Goal: Transaction & Acquisition: Book appointment/travel/reservation

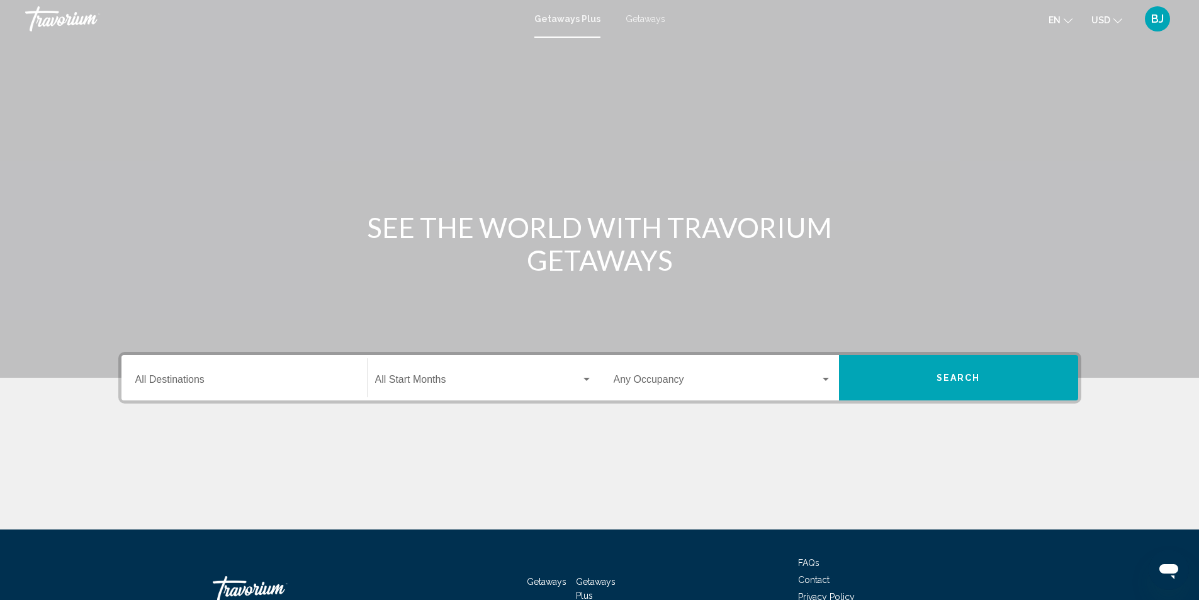
click at [188, 380] on input "Destination All Destinations" at bounding box center [244, 381] width 218 height 11
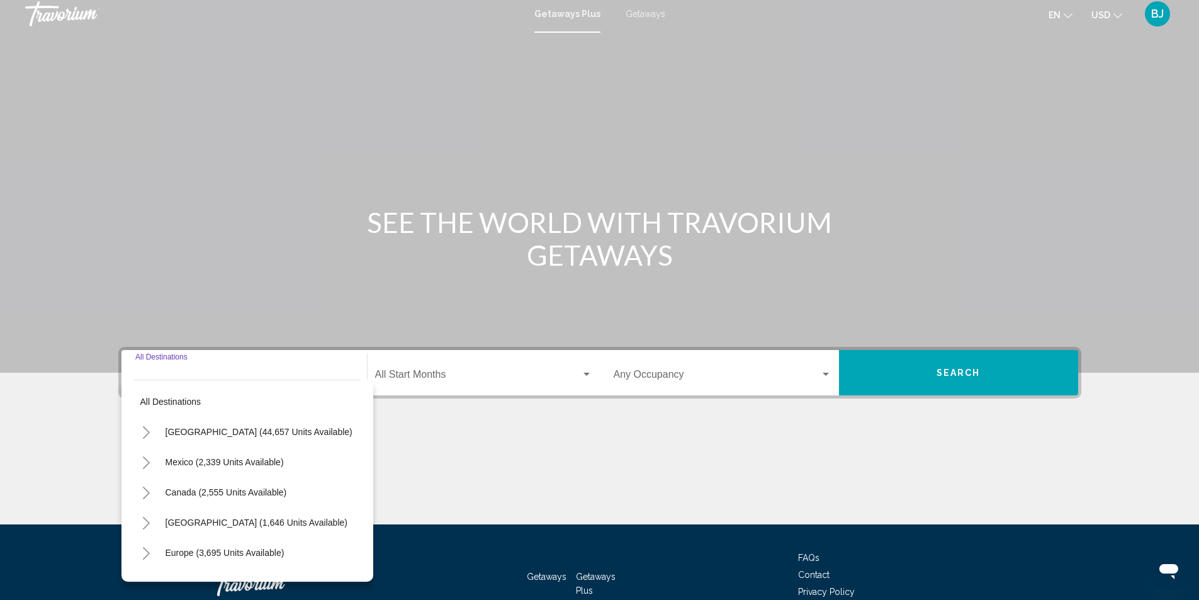
scroll to position [84, 0]
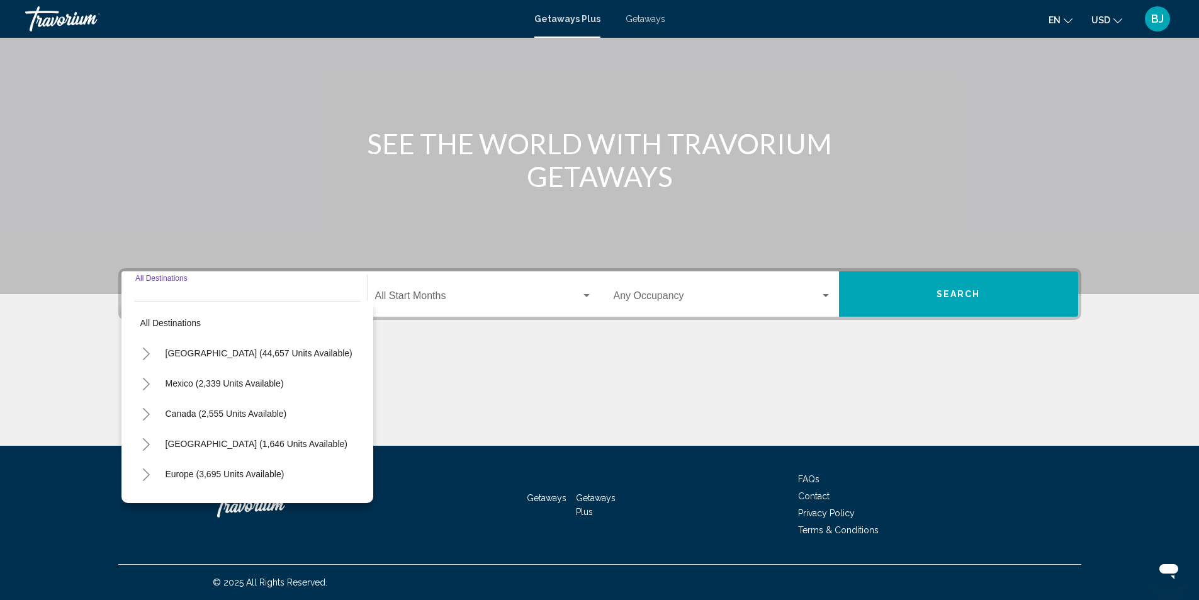
click at [169, 285] on div "Destination All Destinations" at bounding box center [244, 294] width 218 height 40
click at [193, 448] on span "[GEOGRAPHIC_DATA] (1,646 units available)" at bounding box center [257, 444] width 182 height 10
type input "**********"
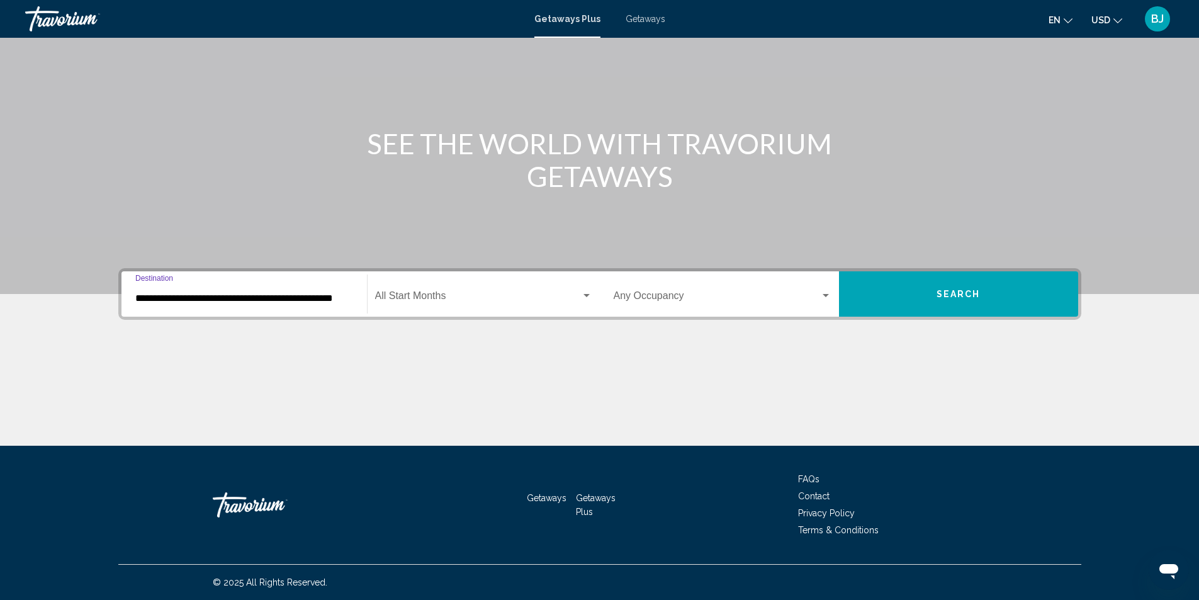
click at [587, 295] on div "Search widget" at bounding box center [587, 295] width 6 height 3
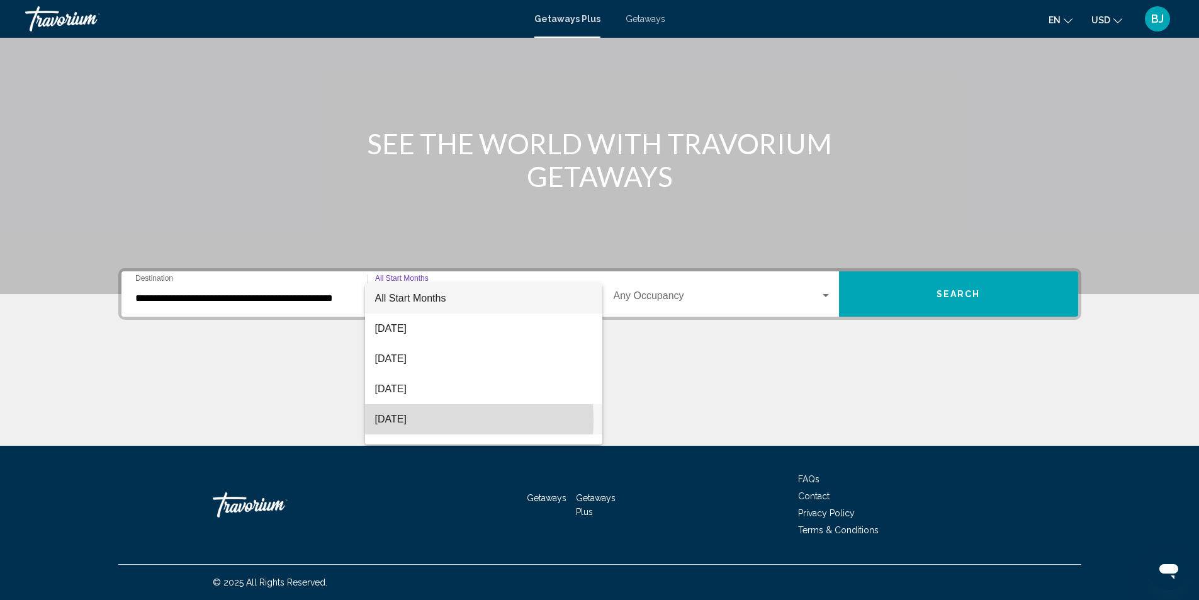
drag, startPoint x: 410, startPoint y: 421, endPoint x: 518, endPoint y: 366, distance: 120.5
click at [424, 418] on span "November 2025" at bounding box center [483, 419] width 217 height 30
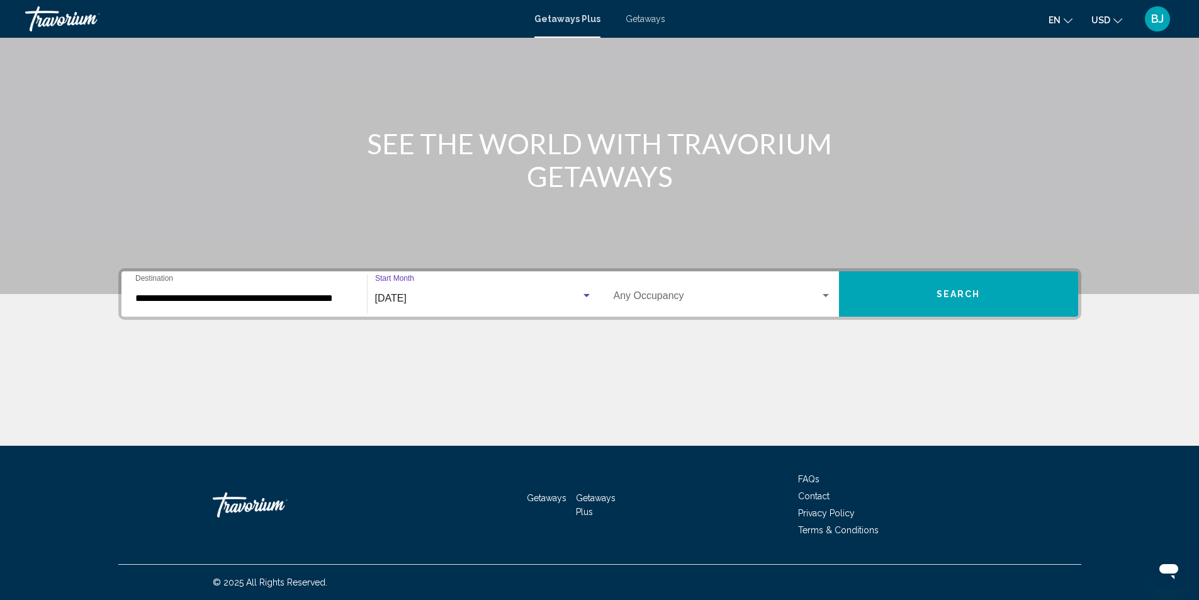
click at [962, 293] on span "Search" at bounding box center [959, 295] width 44 height 10
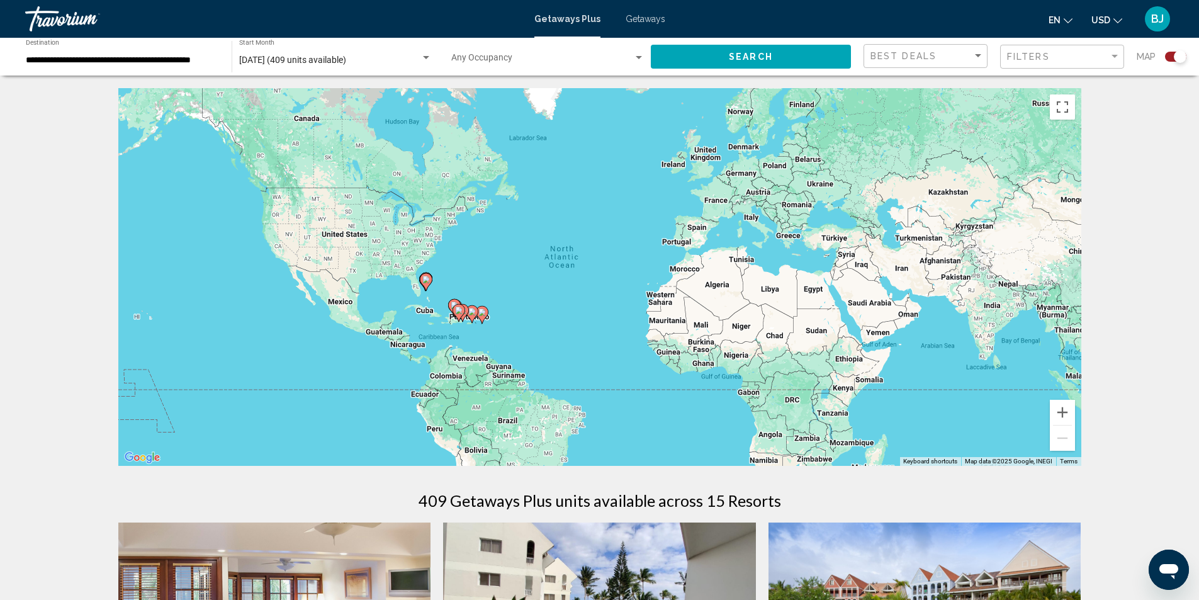
click at [432, 328] on div "To activate drag with keyboard, press Alt + Enter. Once in keyboard drag state,…" at bounding box center [599, 277] width 963 height 378
click at [432, 327] on div "To activate drag with keyboard, press Alt + Enter. Once in keyboard drag state,…" at bounding box center [599, 277] width 963 height 378
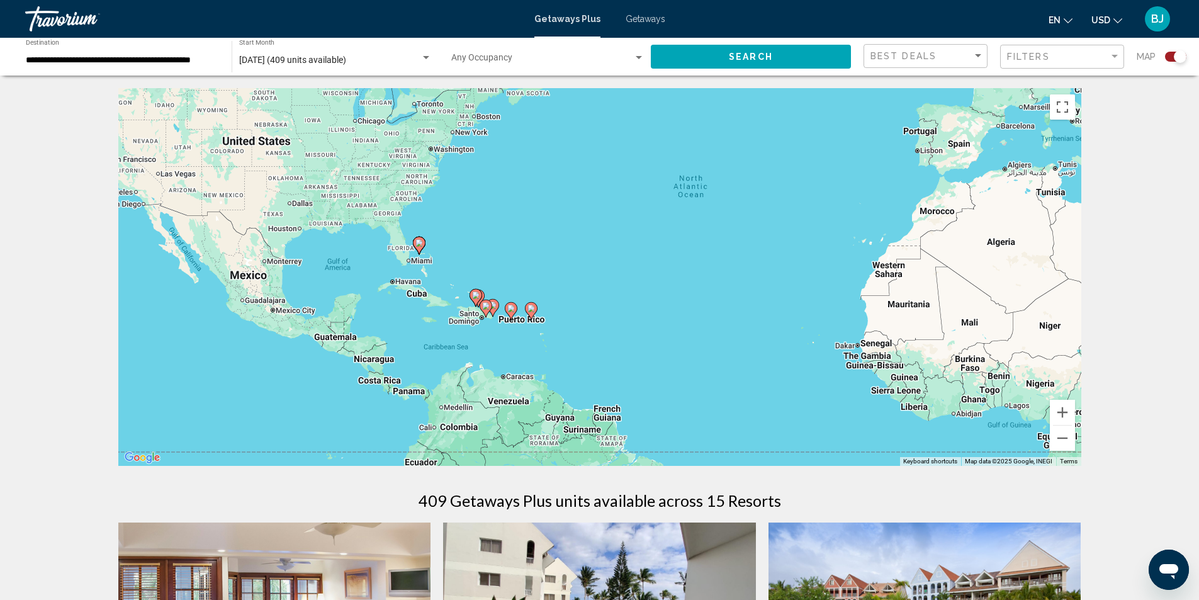
click at [428, 319] on div "To activate drag with keyboard, press Alt + Enter. Once in keyboard drag state,…" at bounding box center [599, 277] width 963 height 378
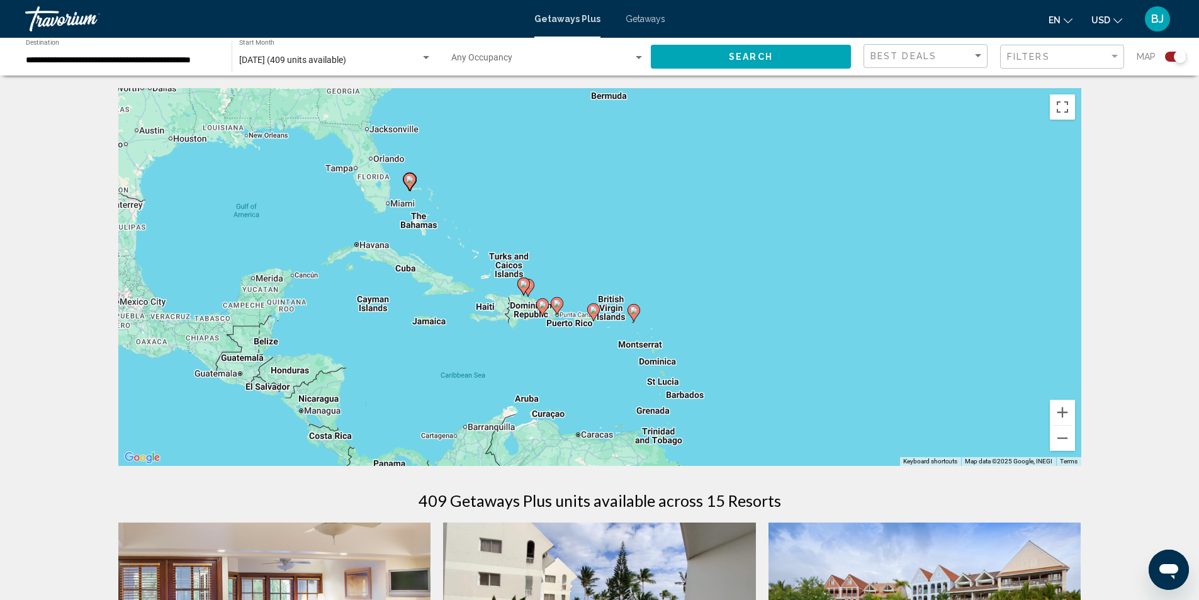
click at [429, 324] on div "To activate drag with keyboard, press Alt + Enter. Once in keyboard drag state,…" at bounding box center [599, 277] width 963 height 378
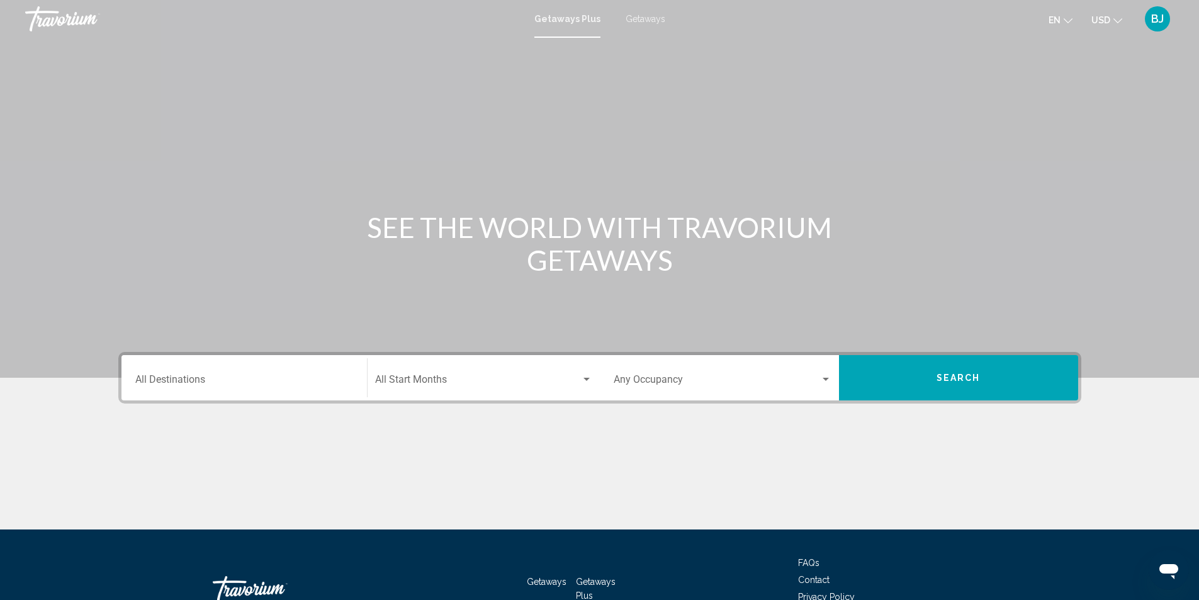
click at [640, 14] on span "Getaways" at bounding box center [646, 19] width 40 height 10
click at [220, 374] on div "Destination All Destinations" at bounding box center [244, 378] width 218 height 40
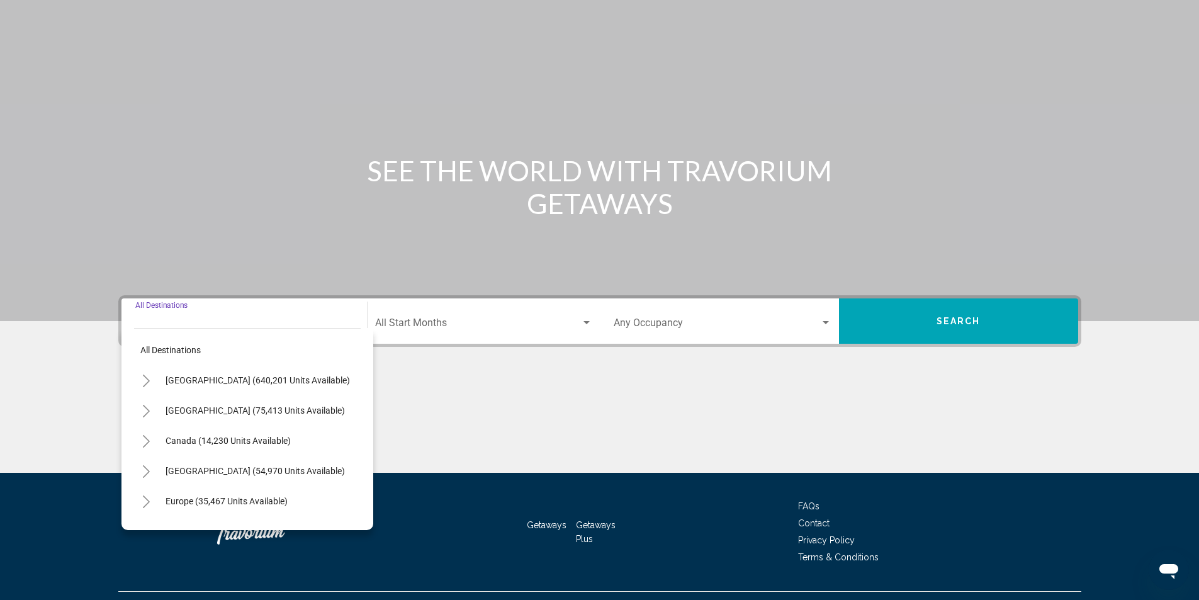
scroll to position [84, 0]
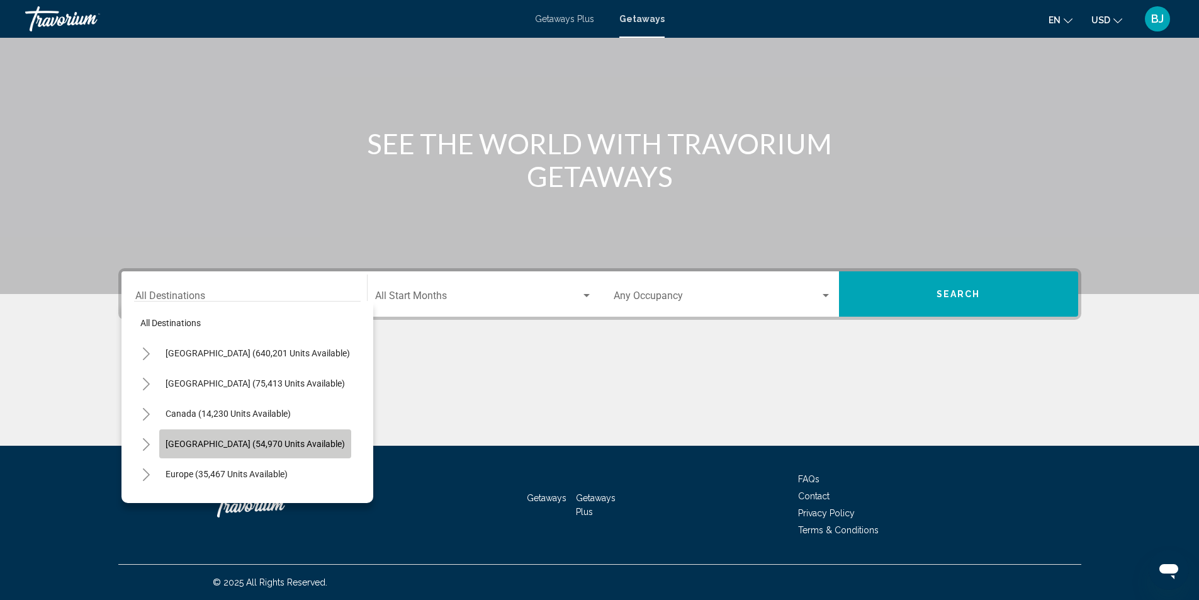
click at [219, 441] on span "[GEOGRAPHIC_DATA] (54,970 units available)" at bounding box center [255, 444] width 179 height 10
type input "**********"
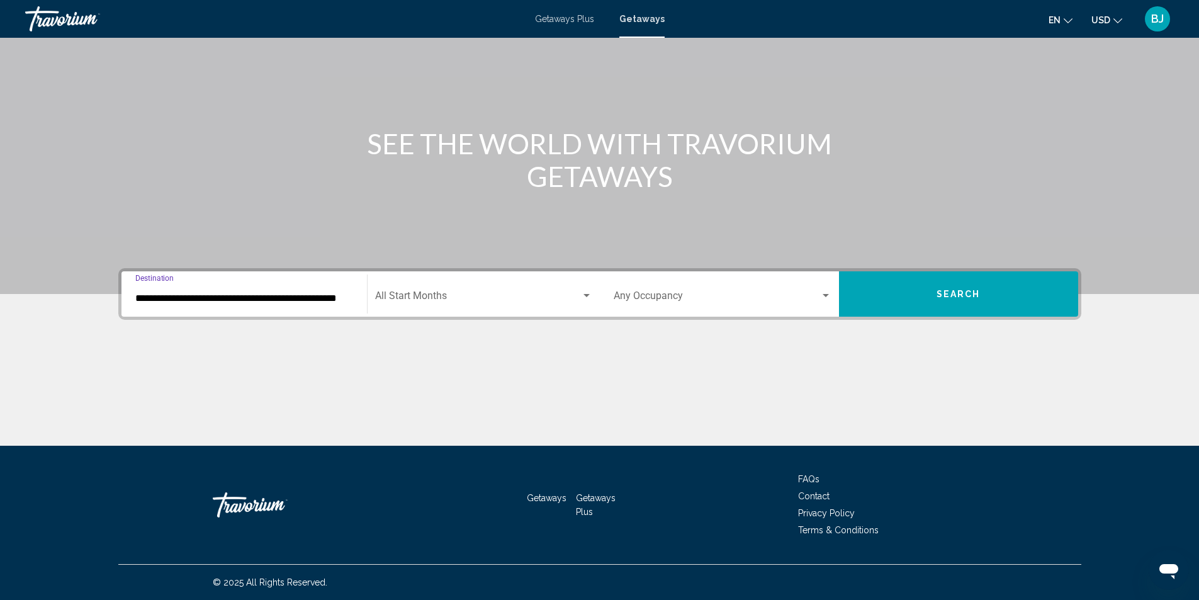
click at [585, 292] on div "Search widget" at bounding box center [586, 296] width 11 height 10
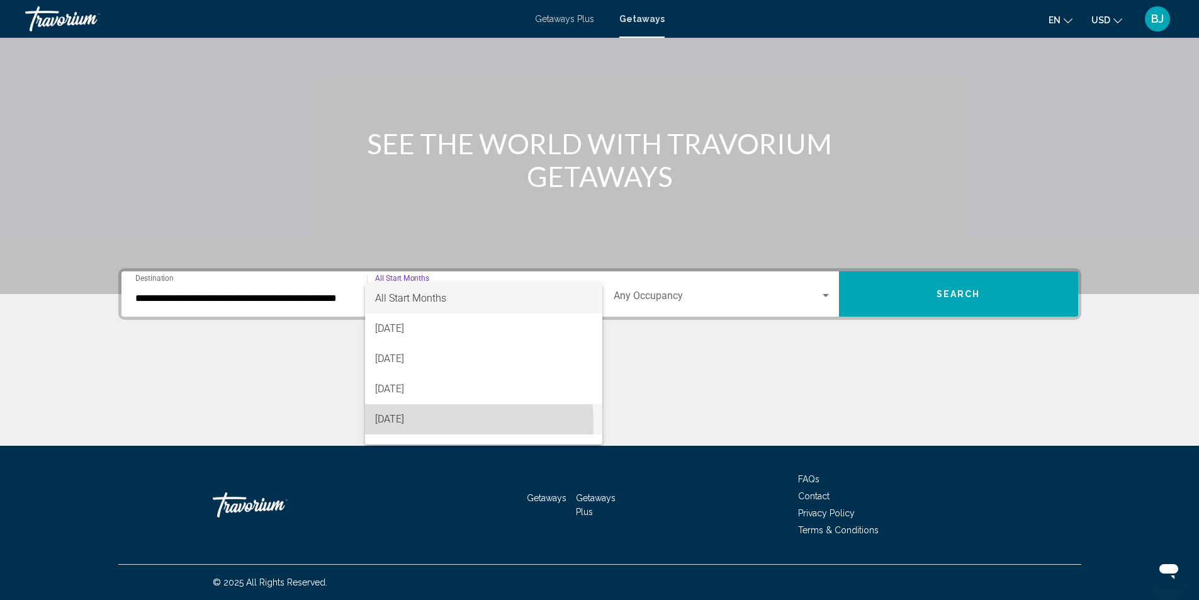
drag, startPoint x: 412, startPoint y: 422, endPoint x: 497, endPoint y: 395, distance: 89.6
click at [426, 421] on span "November 2025" at bounding box center [483, 419] width 217 height 30
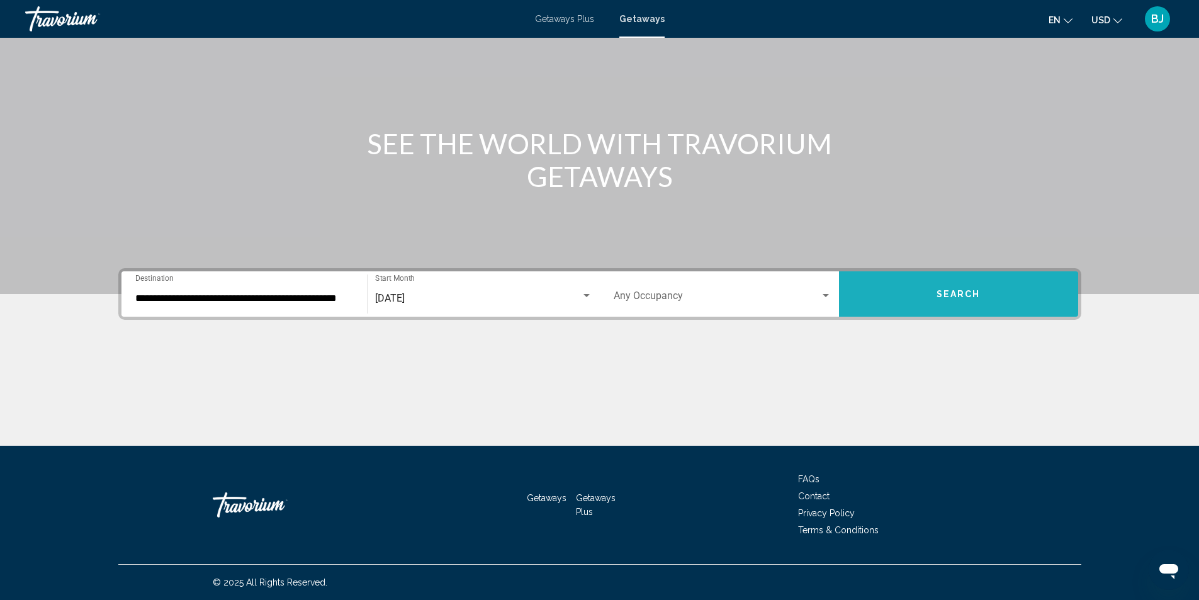
click at [918, 303] on button "Search" at bounding box center [958, 293] width 239 height 45
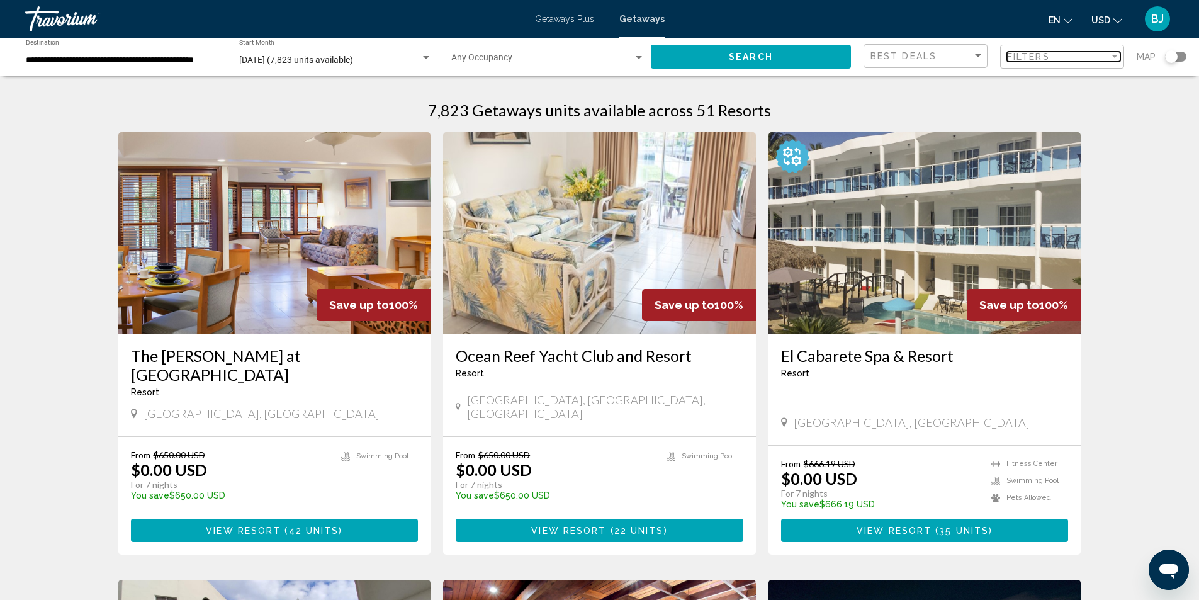
click at [1112, 55] on div "Filter" at bounding box center [1115, 56] width 6 height 3
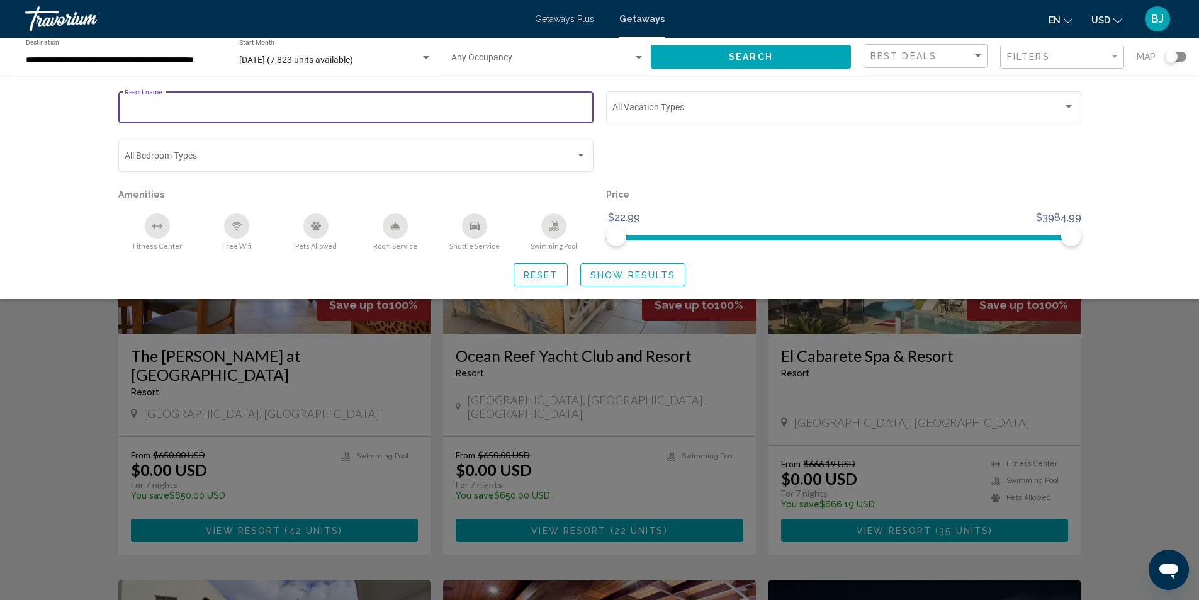
click at [215, 106] on input "Resort name" at bounding box center [356, 110] width 462 height 10
type input "**********"
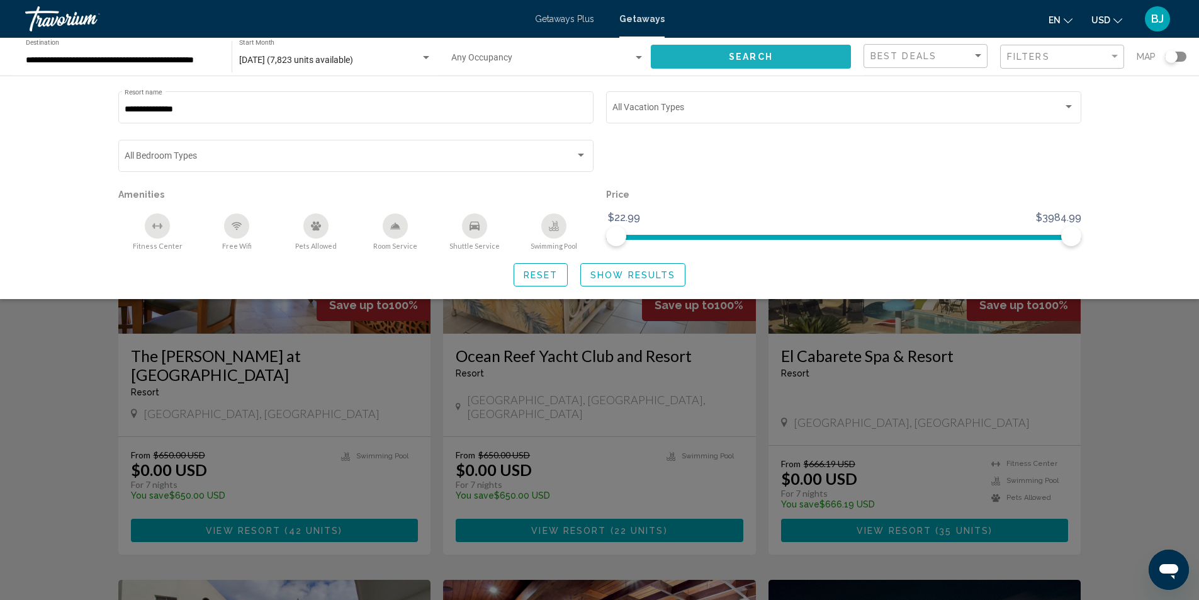
click at [784, 53] on button "Search" at bounding box center [751, 56] width 200 height 23
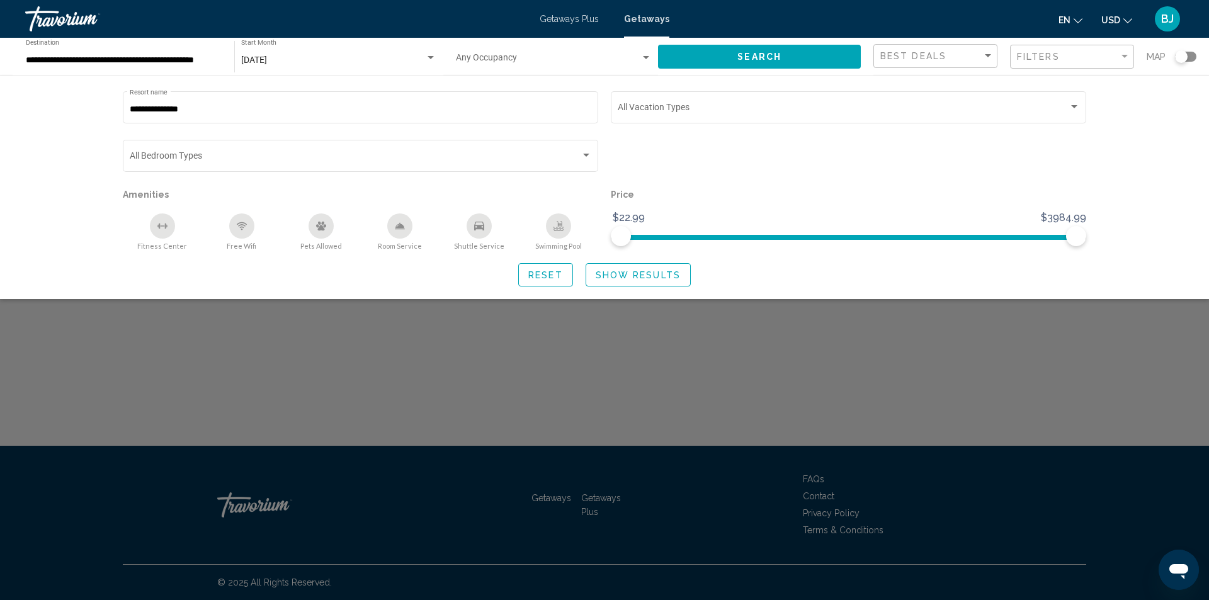
click at [782, 57] on button "Search" at bounding box center [759, 56] width 203 height 23
click at [623, 276] on span "Show Results" at bounding box center [638, 275] width 85 height 10
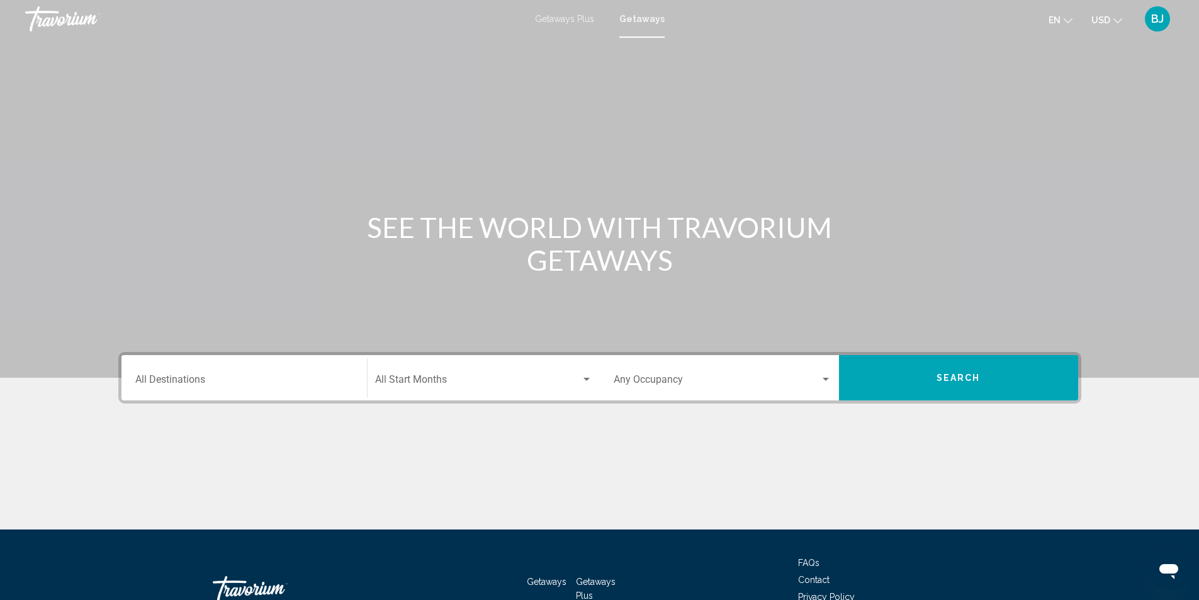
click at [213, 376] on div "Destination All Destinations" at bounding box center [244, 378] width 218 height 40
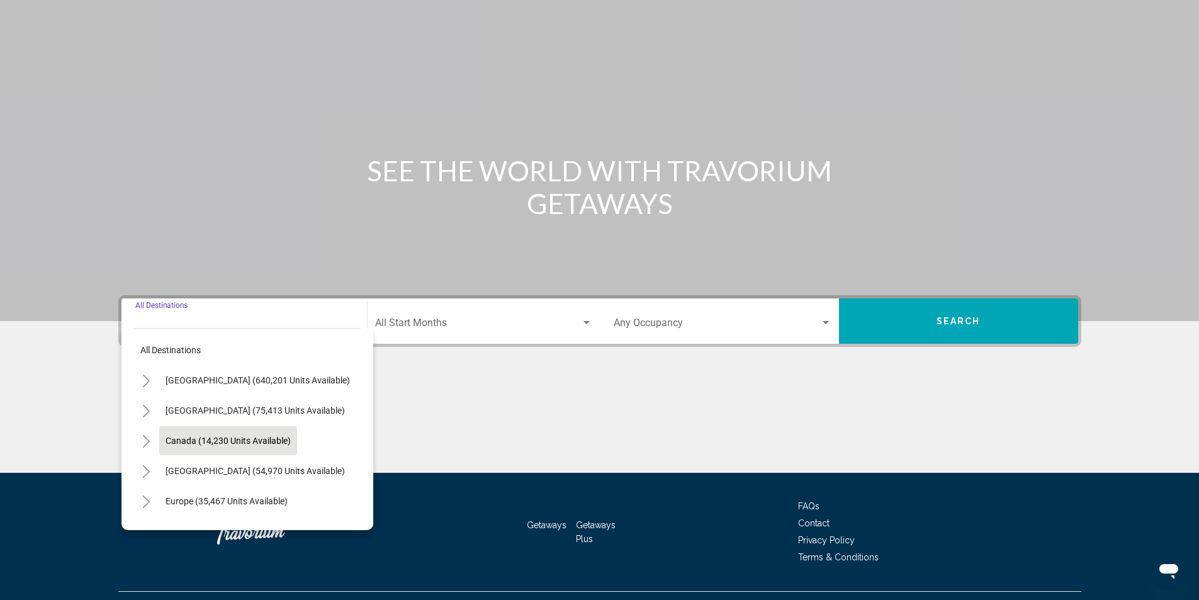
scroll to position [84, 0]
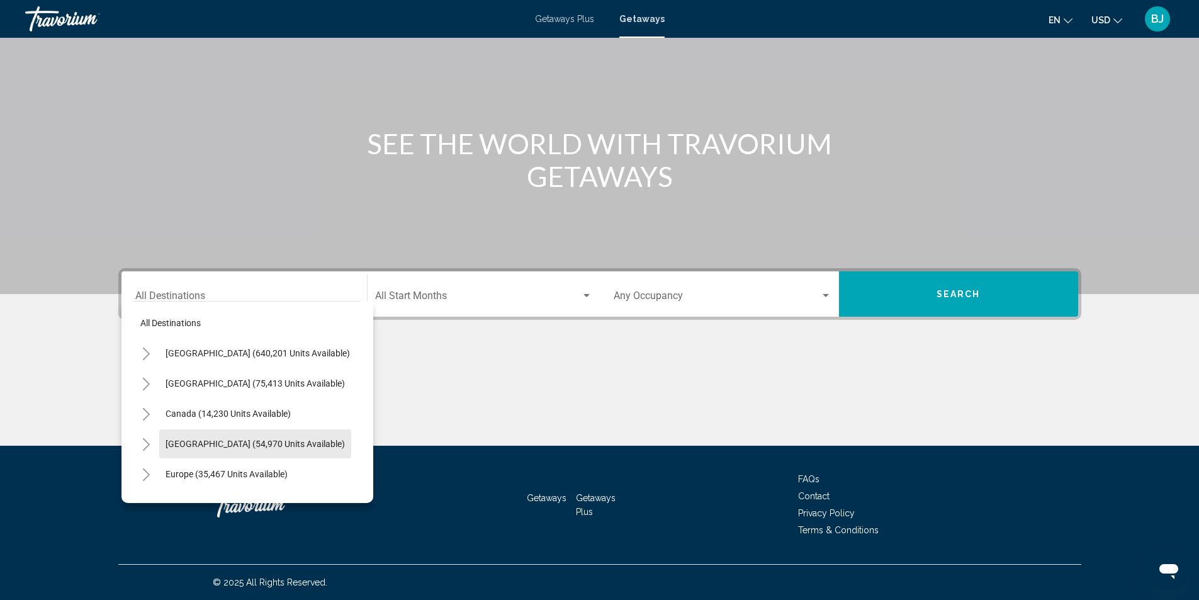
drag, startPoint x: 189, startPoint y: 443, endPoint x: 358, endPoint y: 310, distance: 214.2
click at [192, 440] on span "[GEOGRAPHIC_DATA] (54,970 units available)" at bounding box center [255, 444] width 179 height 10
type input "**********"
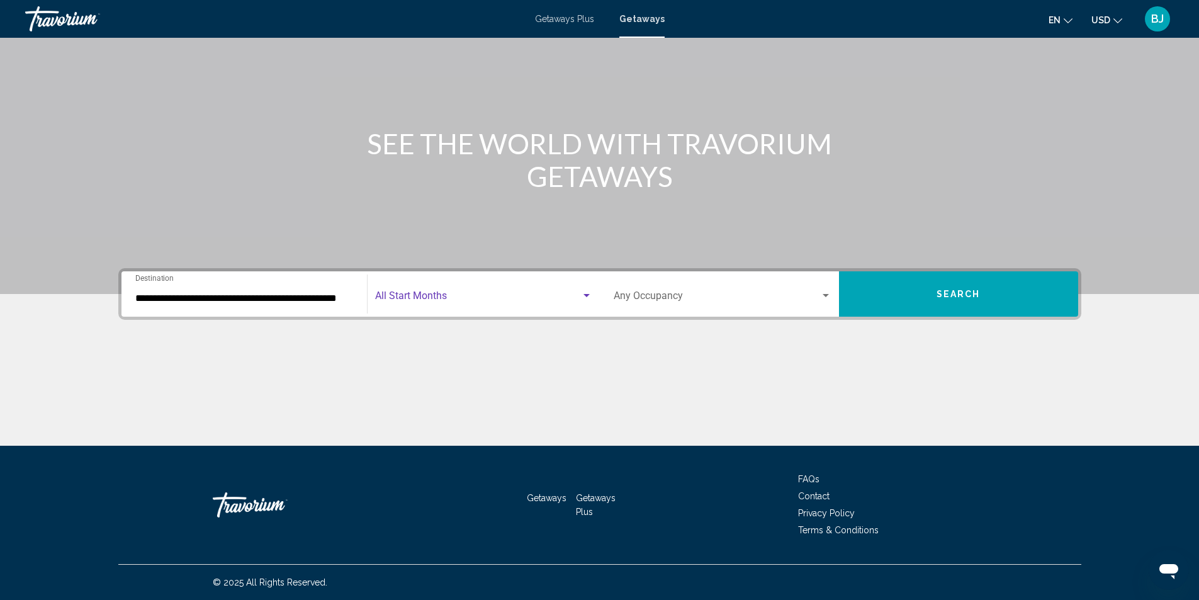
click at [585, 296] on div "Search widget" at bounding box center [587, 295] width 6 height 3
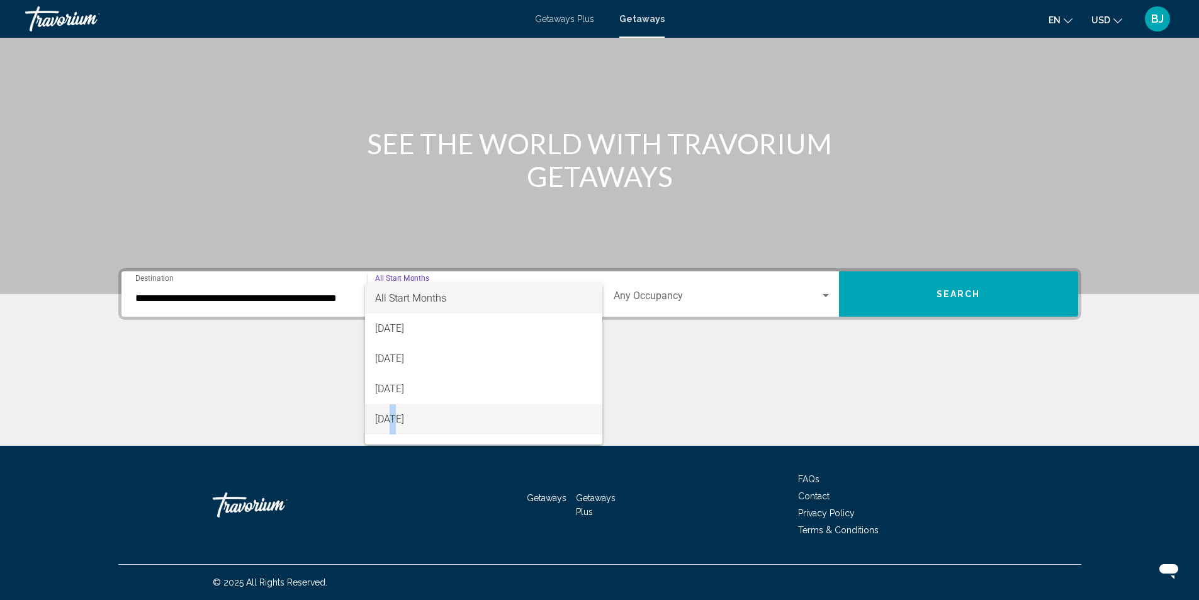
click at [398, 416] on span "November 2025" at bounding box center [483, 419] width 217 height 30
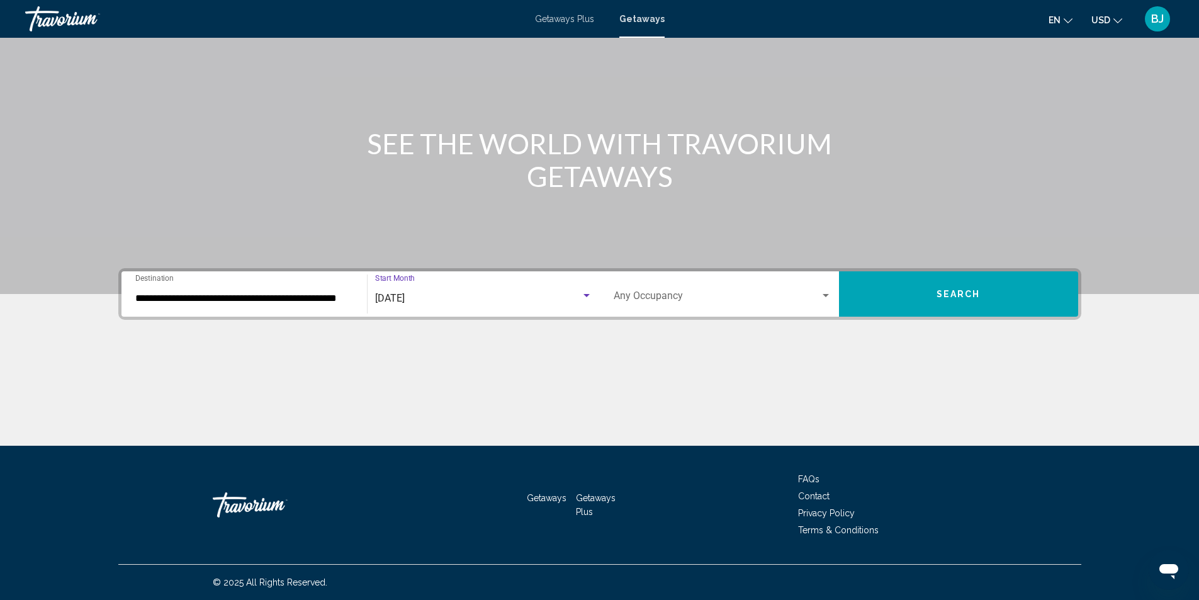
click at [944, 299] on span "Search" at bounding box center [959, 295] width 44 height 10
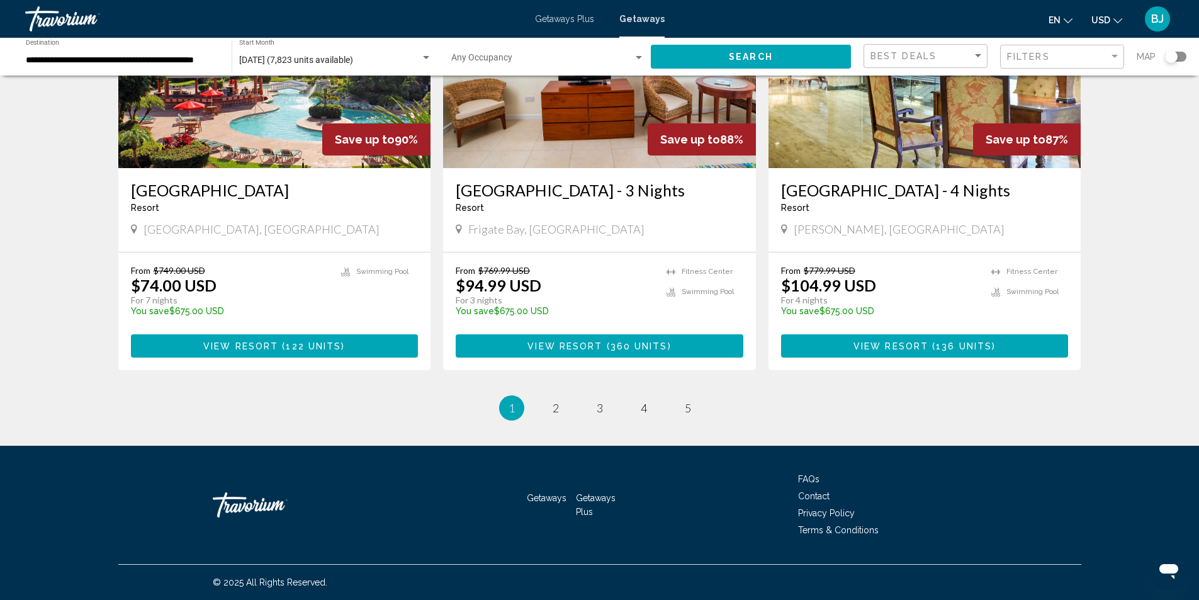
scroll to position [1509, 0]
click at [698, 413] on link "page 5" at bounding box center [688, 408] width 22 height 22
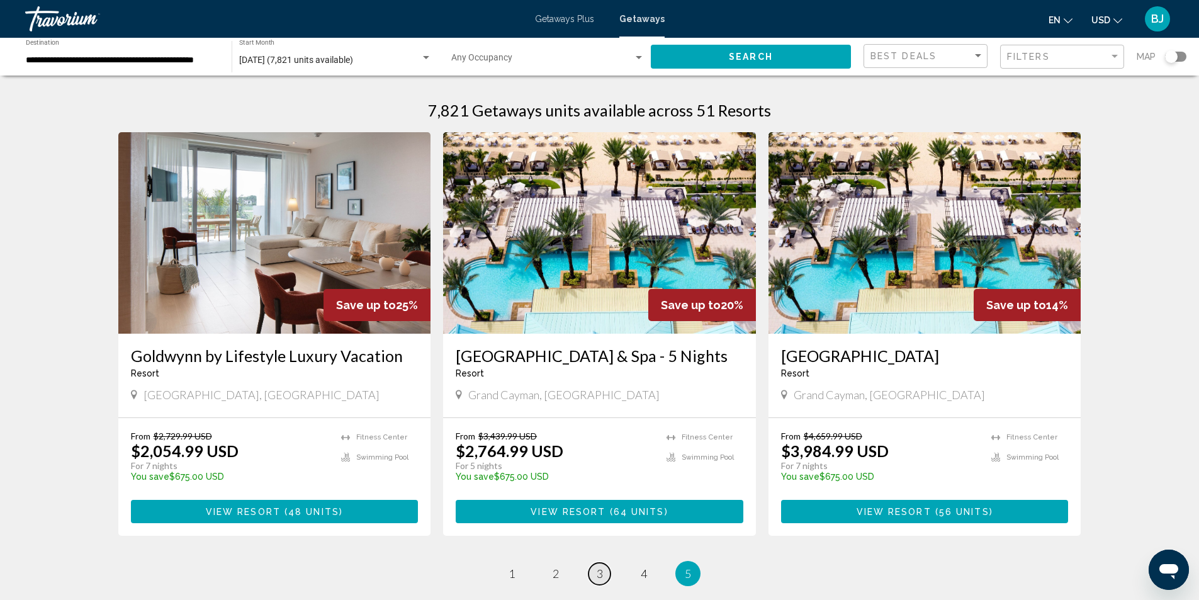
drag, startPoint x: 598, startPoint y: 590, endPoint x: 589, endPoint y: 513, distance: 77.4
click at [598, 580] on span "3" at bounding box center [600, 574] width 6 height 14
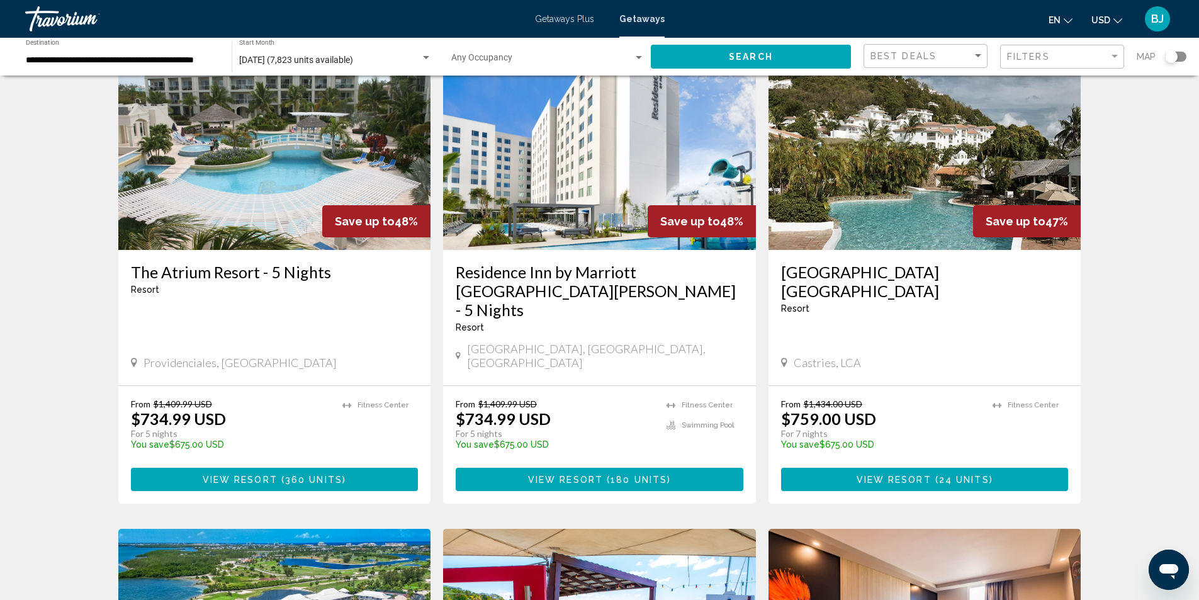
scroll to position [1471, 0]
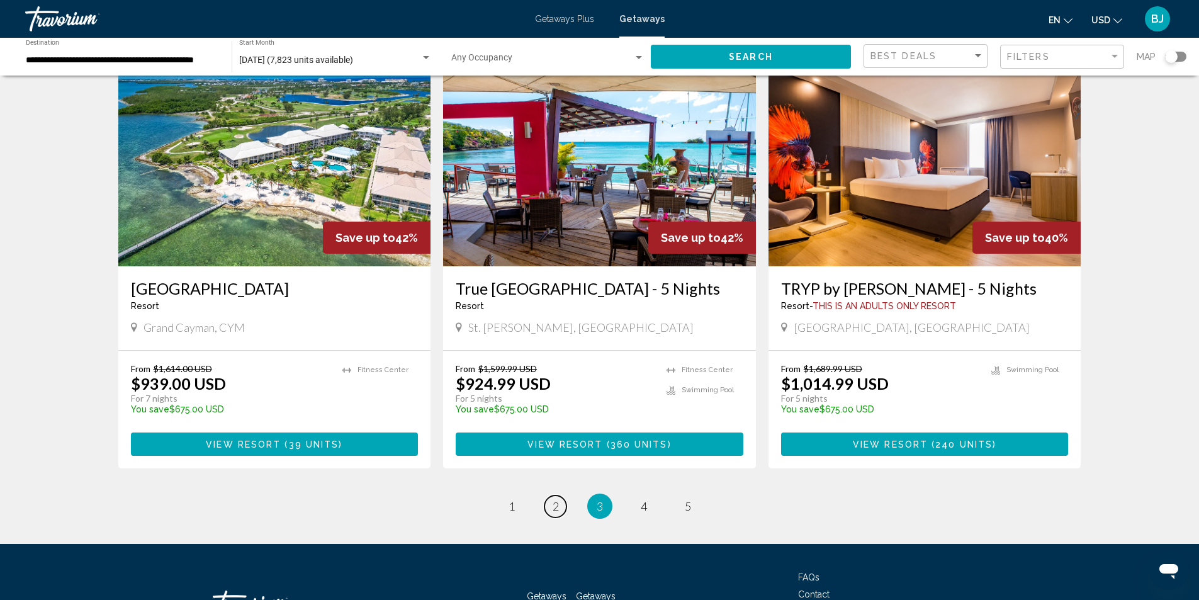
click at [555, 499] on span "2" at bounding box center [556, 506] width 6 height 14
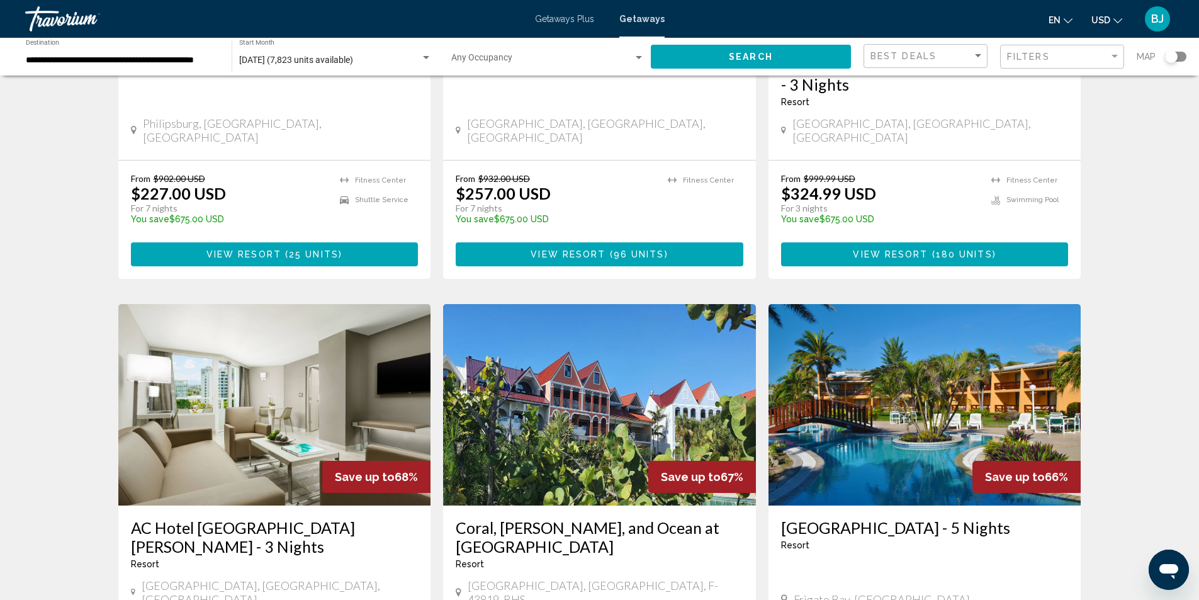
scroll to position [504, 0]
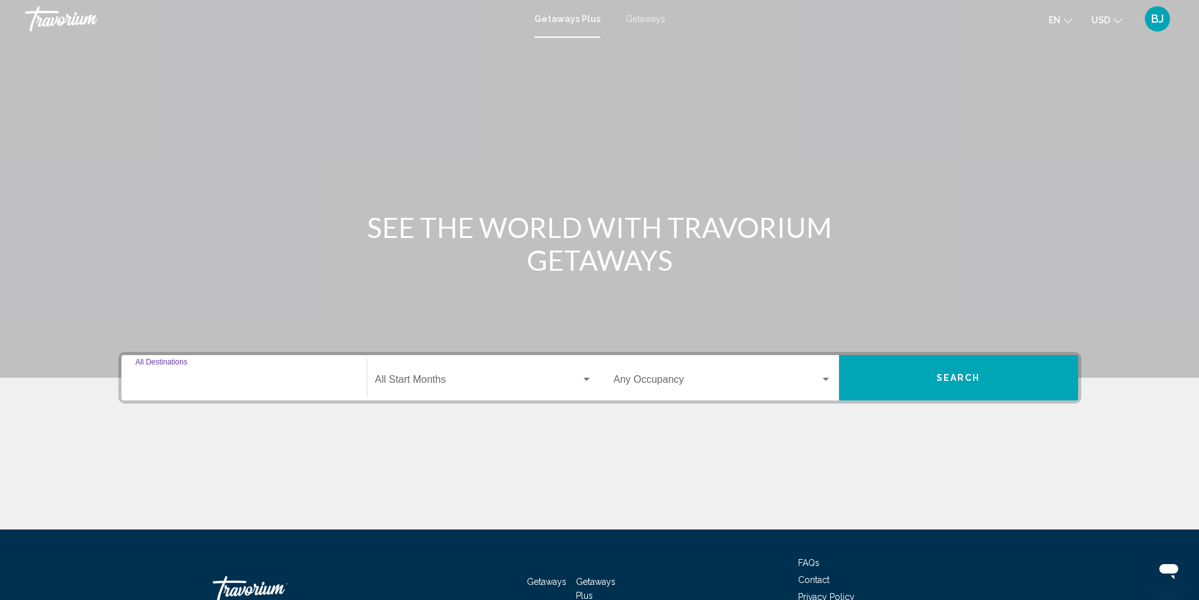
click at [175, 377] on input "Destination All Destinations" at bounding box center [244, 381] width 218 height 11
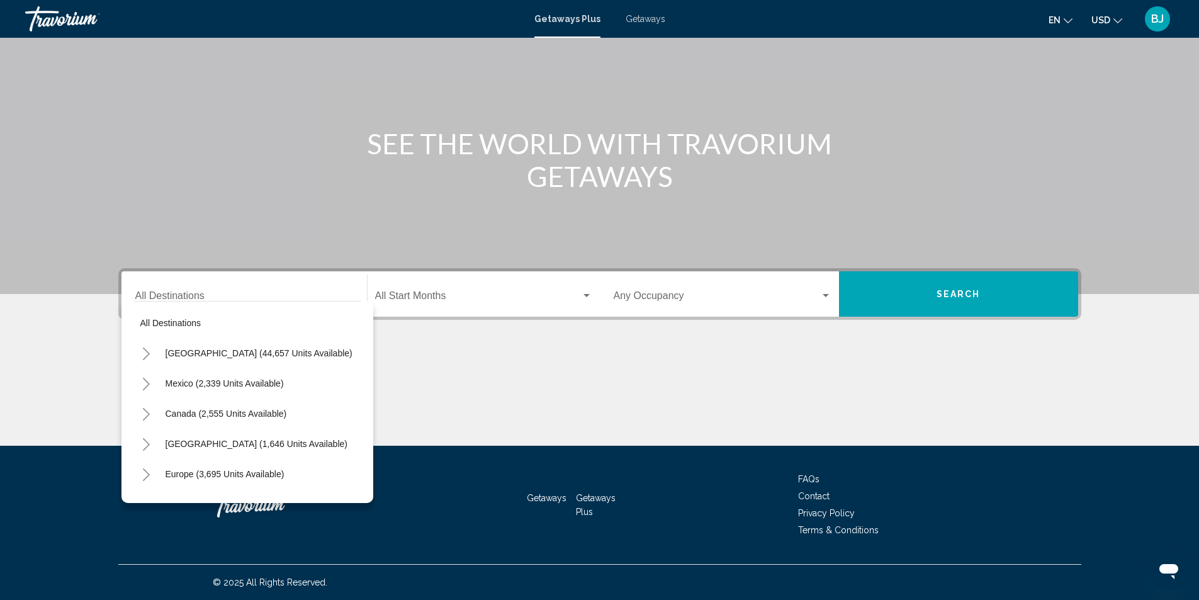
click at [188, 285] on div "Destination All Destinations" at bounding box center [244, 294] width 218 height 40
click at [650, 20] on span "Getaways" at bounding box center [646, 19] width 40 height 10
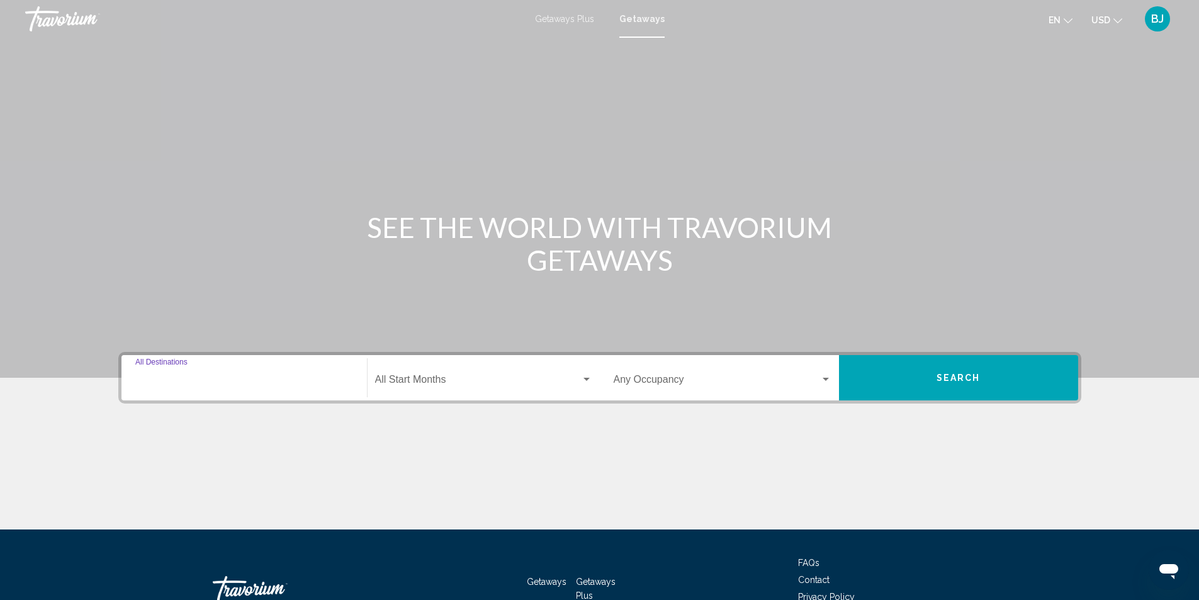
click at [162, 380] on input "Destination All Destinations" at bounding box center [244, 381] width 218 height 11
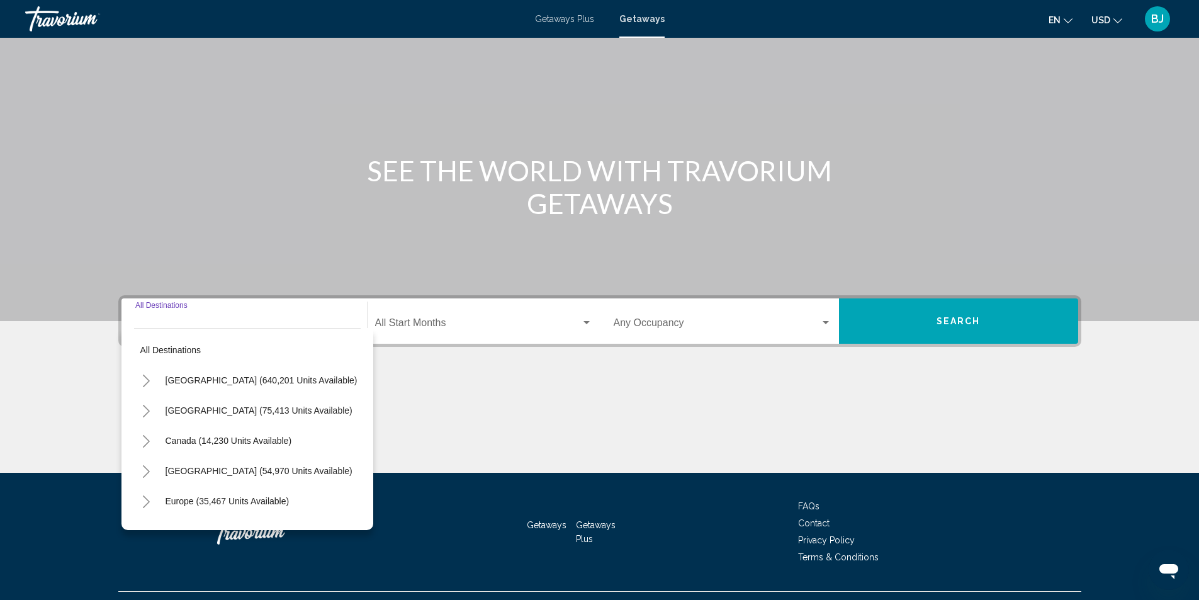
scroll to position [84, 0]
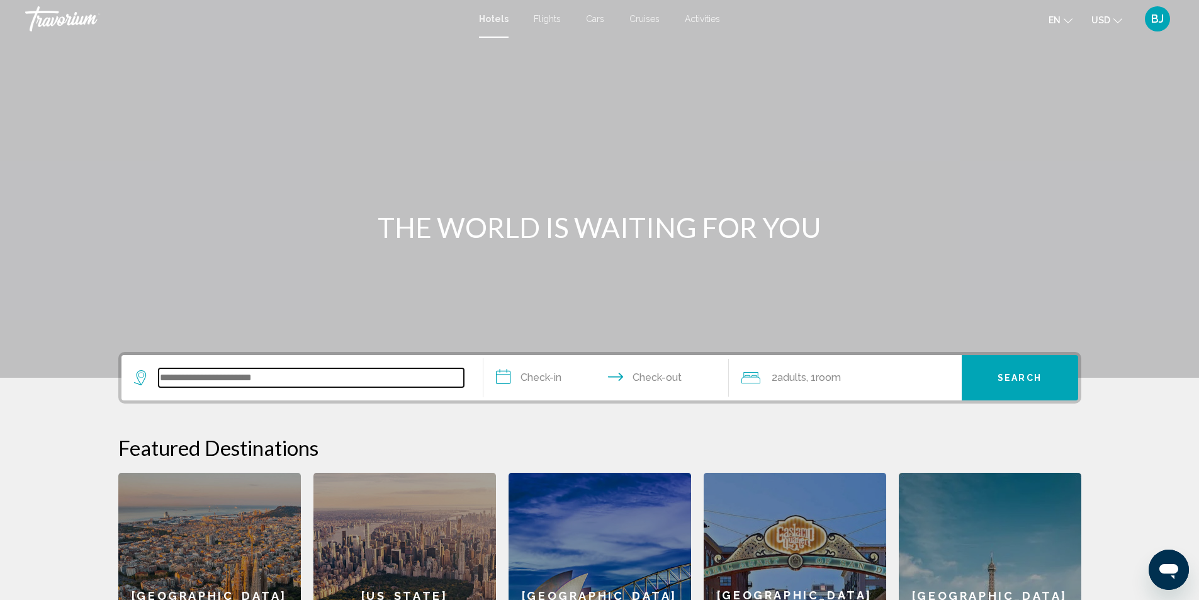
drag, startPoint x: 273, startPoint y: 379, endPoint x: 258, endPoint y: 365, distance: 20.5
click at [274, 376] on input "Search widget" at bounding box center [311, 377] width 305 height 19
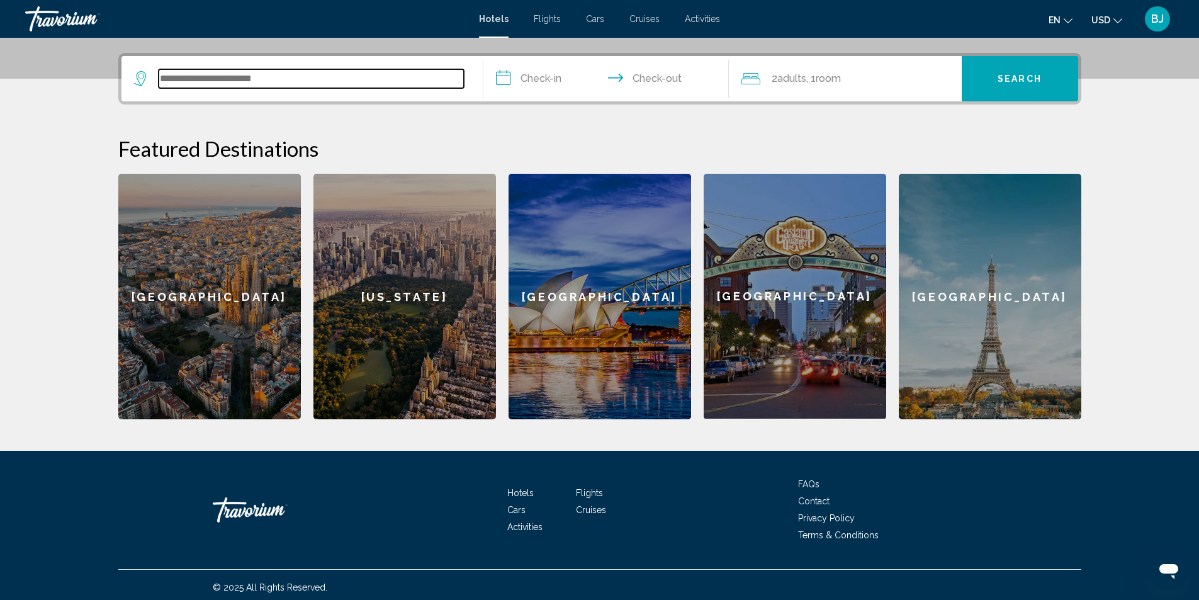
scroll to position [304, 0]
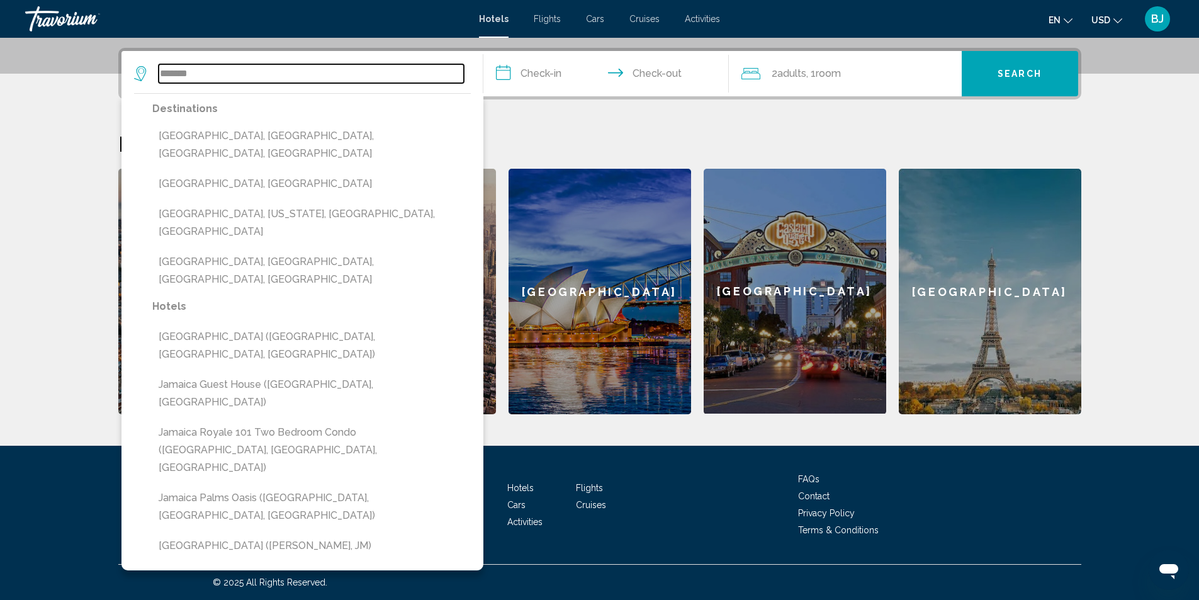
drag, startPoint x: 204, startPoint y: 74, endPoint x: 98, endPoint y: 66, distance: 106.0
click at [99, 66] on div "**********" at bounding box center [600, 231] width 1014 height 366
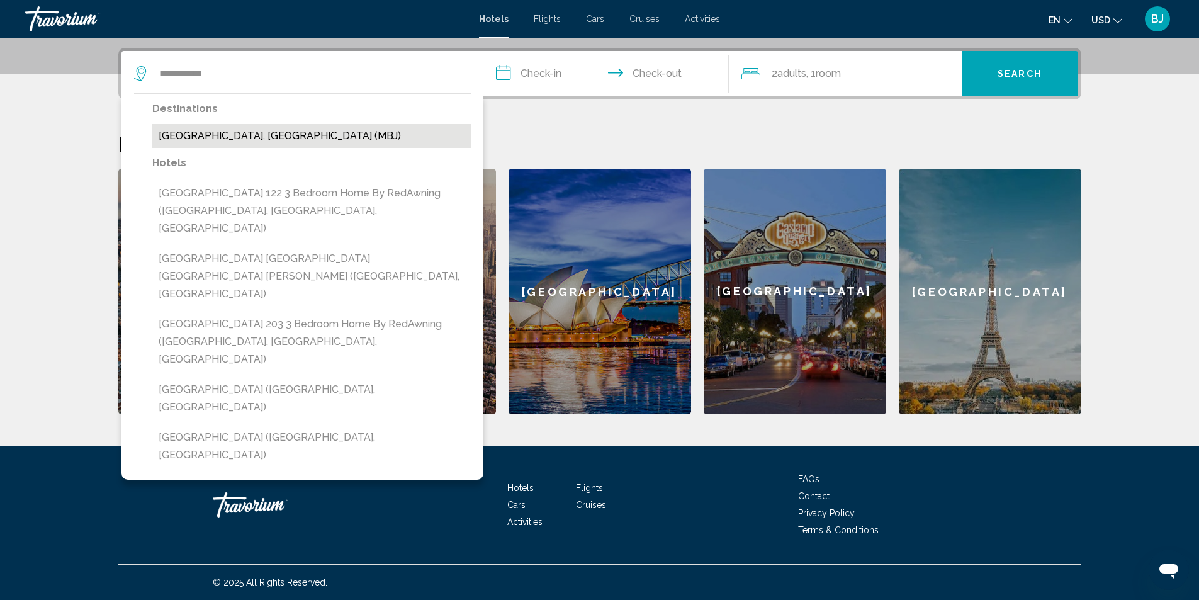
click at [259, 130] on button "Montego Bay, Jamaica (MBJ)" at bounding box center [311, 136] width 319 height 24
type input "**********"
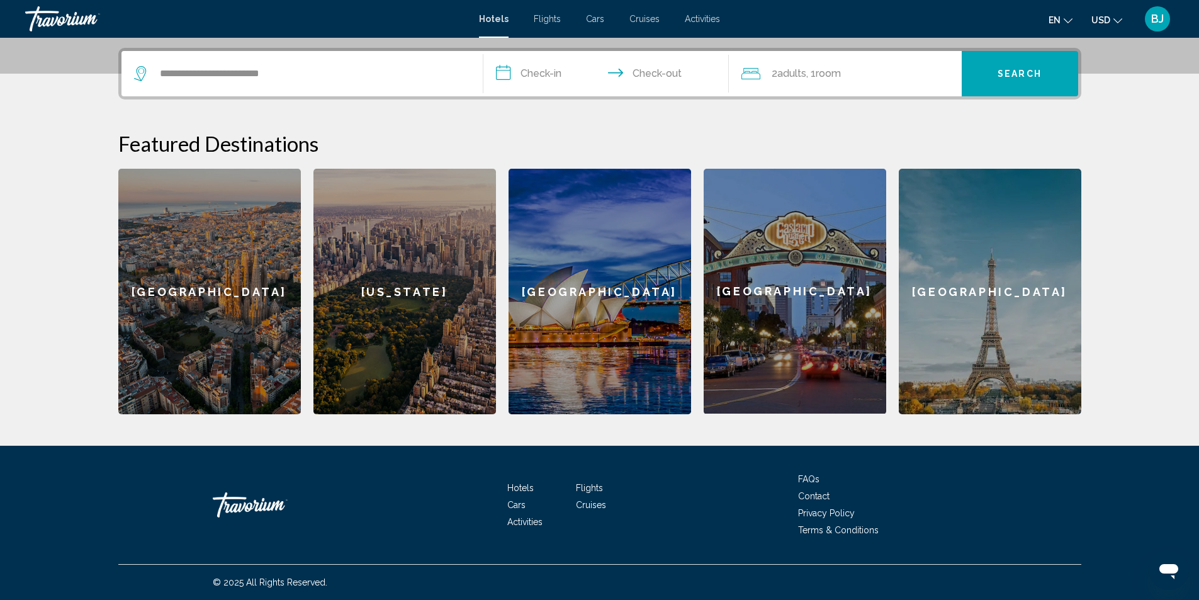
click at [542, 73] on input "**********" at bounding box center [609, 75] width 251 height 49
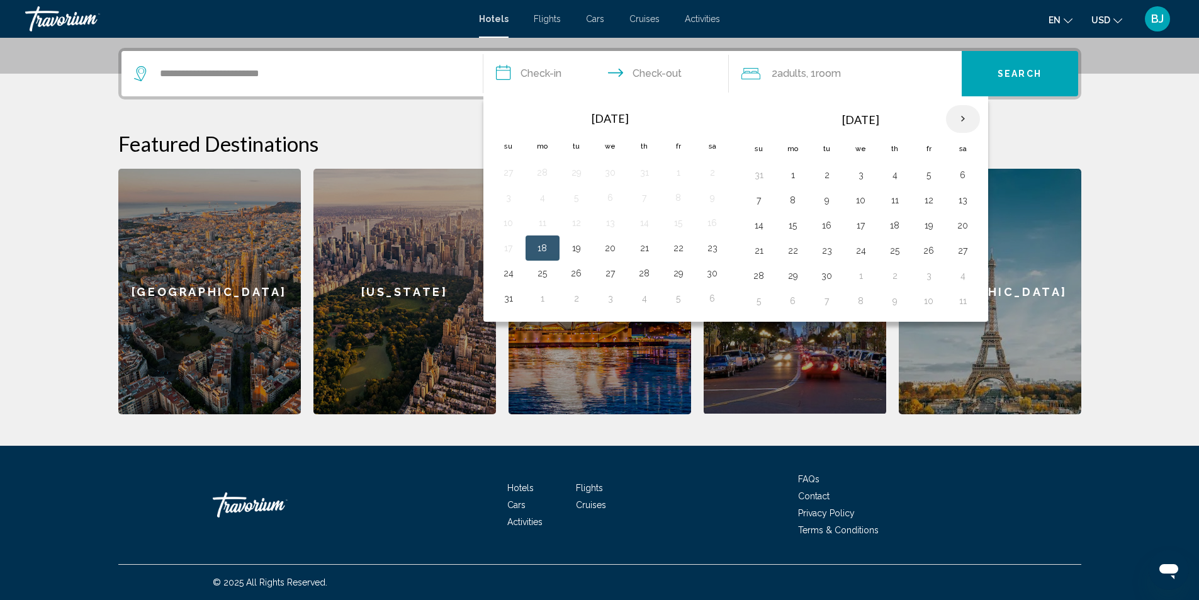
click at [965, 118] on th "Next month" at bounding box center [963, 119] width 34 height 28
click at [961, 120] on th "Next month" at bounding box center [963, 119] width 34 height 28
click at [860, 279] on button "26" at bounding box center [861, 276] width 20 height 18
click at [762, 300] on button "30" at bounding box center [759, 301] width 20 height 18
type input "**********"
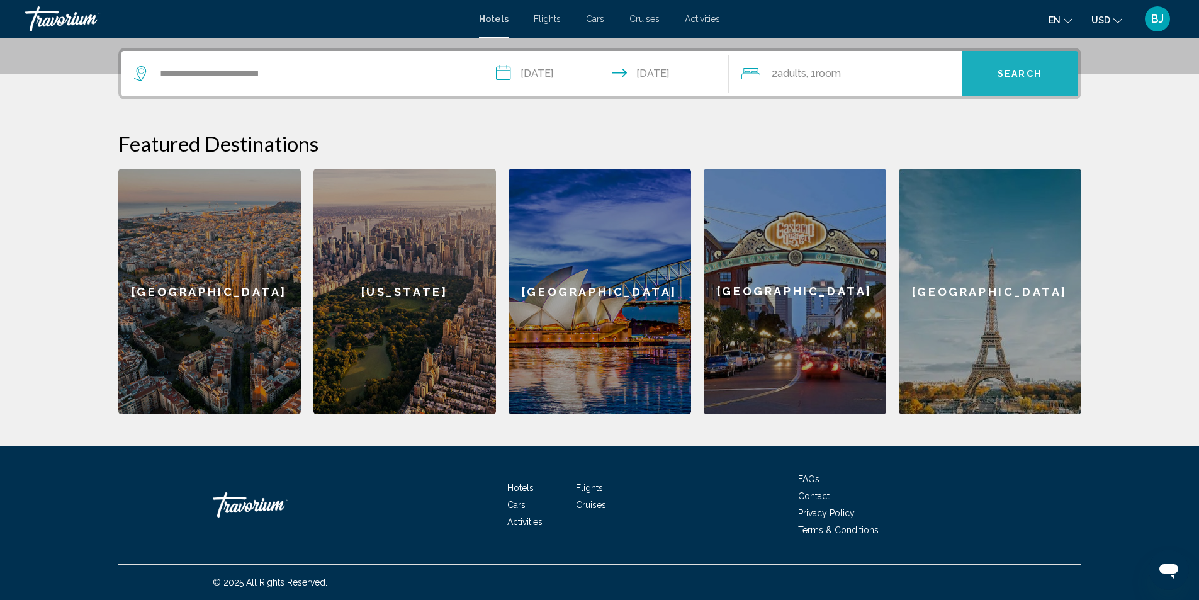
click at [1022, 77] on span "Search" at bounding box center [1020, 74] width 44 height 10
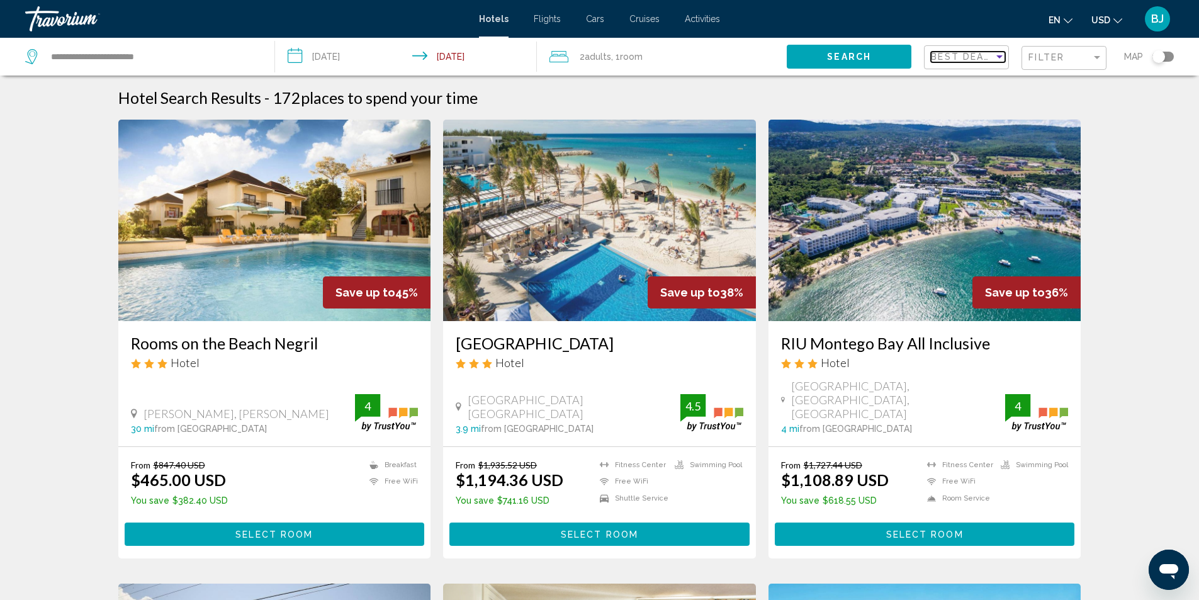
click at [993, 59] on span "Best Deals" at bounding box center [964, 57] width 66 height 10
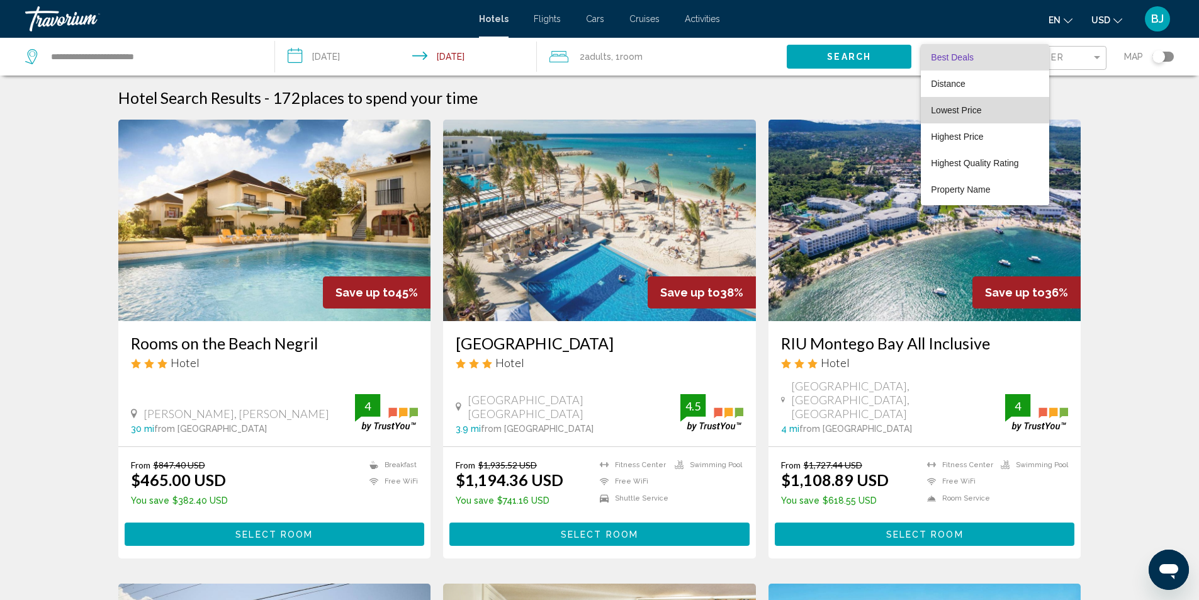
click at [955, 106] on span "Lowest Price" at bounding box center [956, 110] width 50 height 10
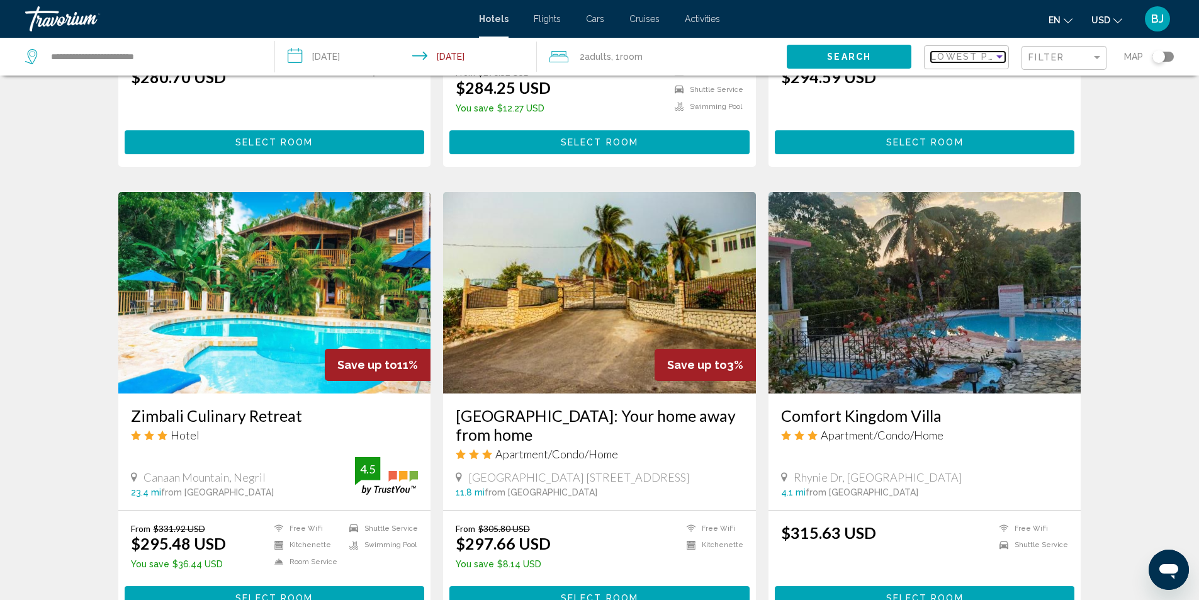
scroll to position [378, 0]
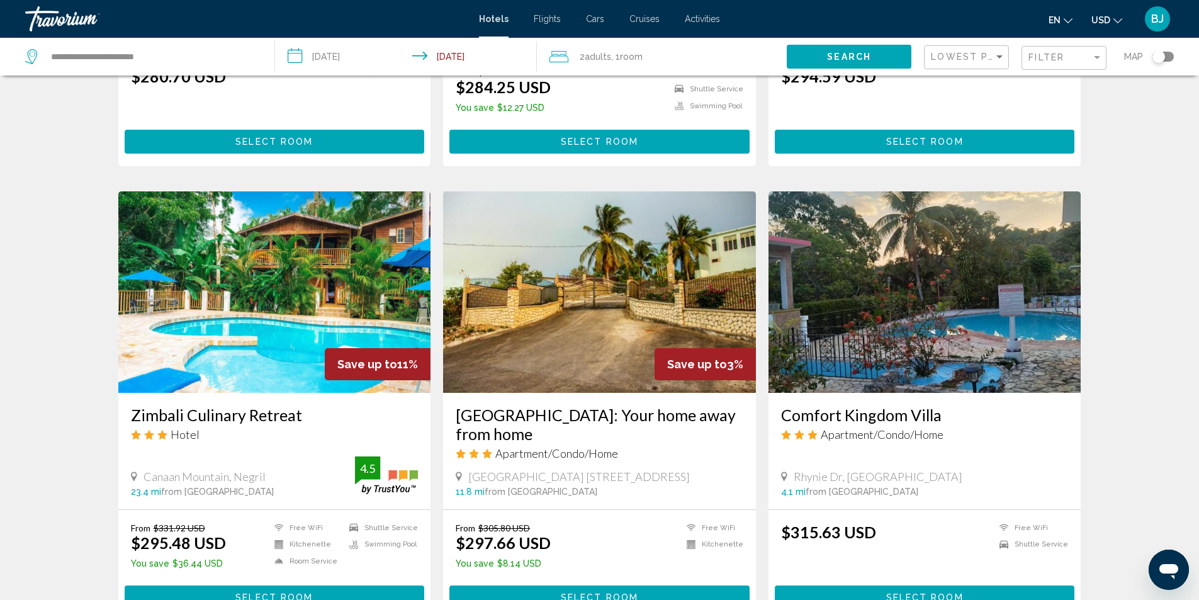
click at [376, 331] on img "Main content" at bounding box center [274, 291] width 313 height 201
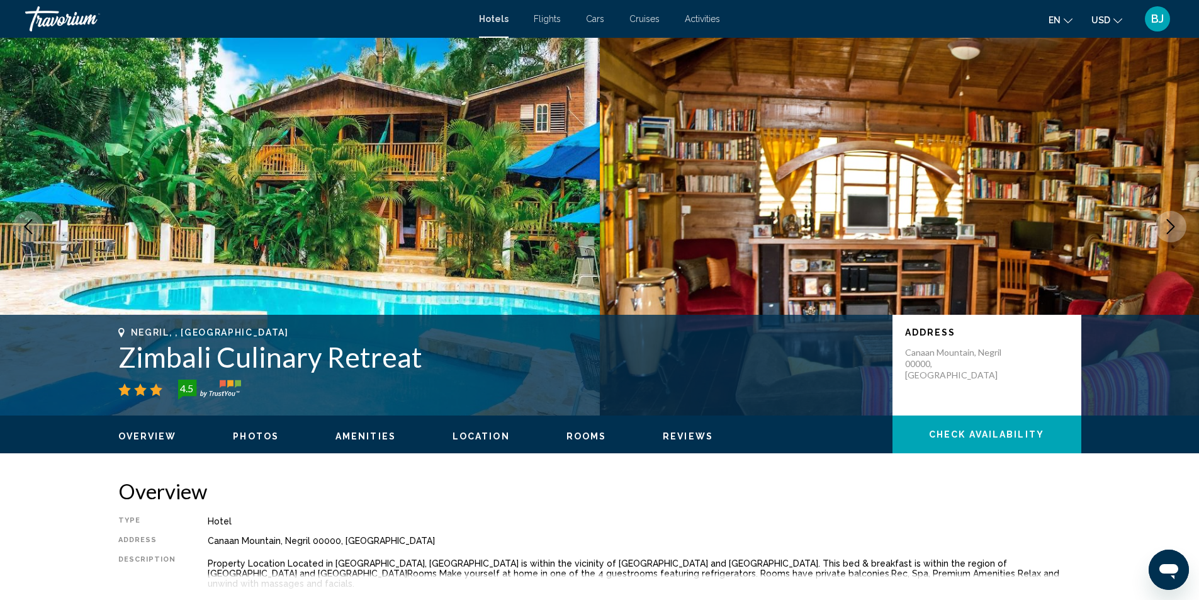
click at [1174, 226] on icon "Next image" at bounding box center [1171, 226] width 8 height 15
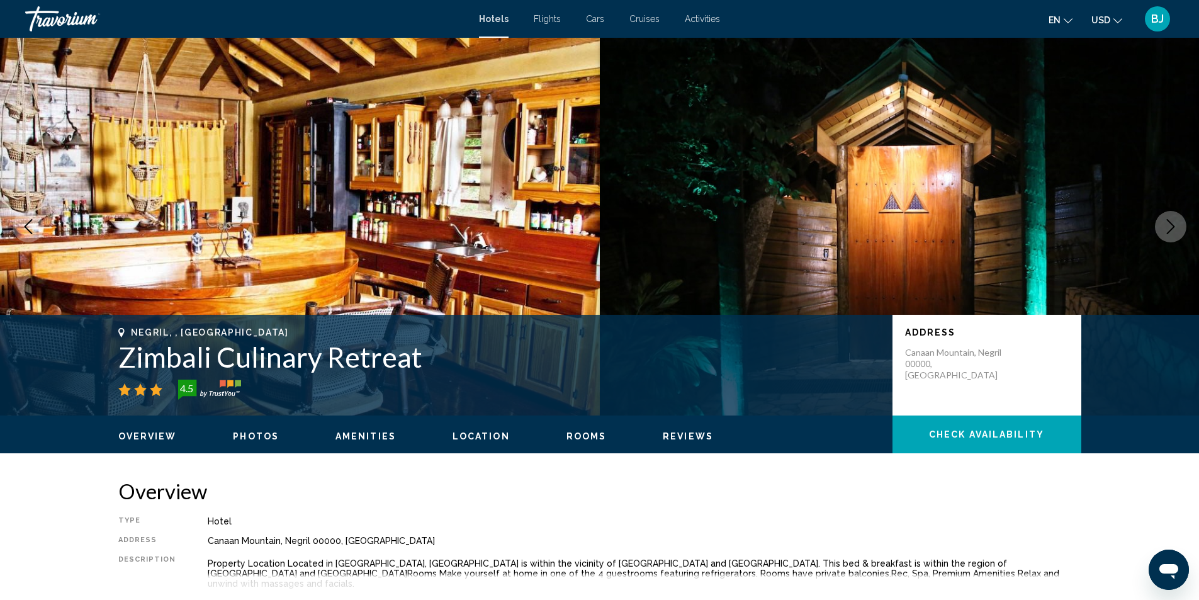
click at [1174, 226] on icon "Next image" at bounding box center [1171, 226] width 8 height 15
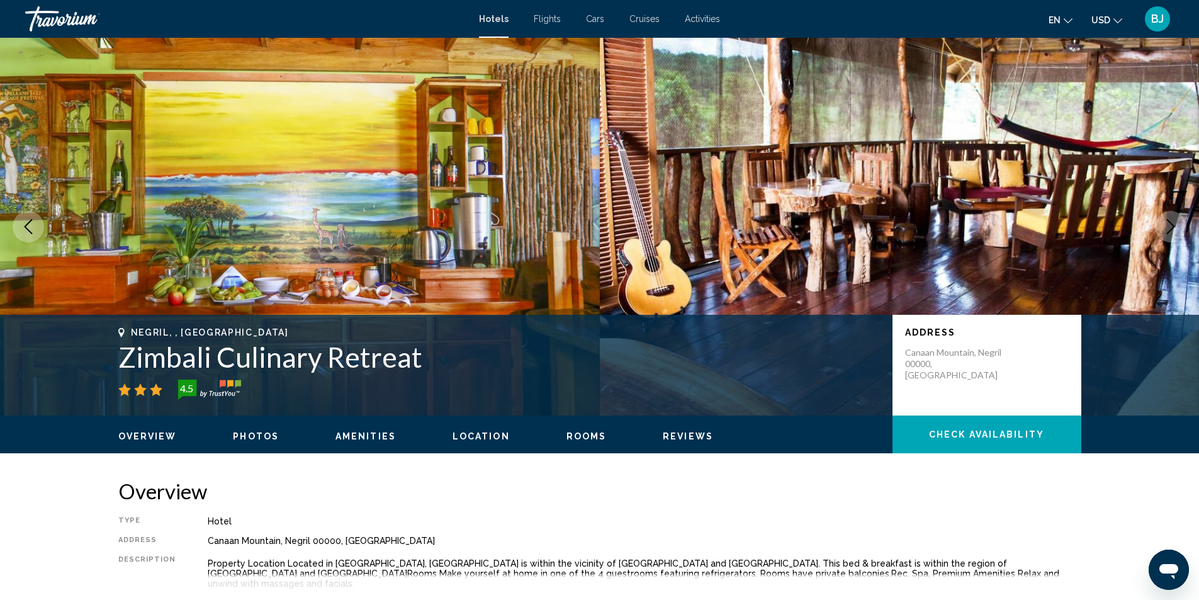
click at [1174, 226] on icon "Next image" at bounding box center [1171, 226] width 8 height 15
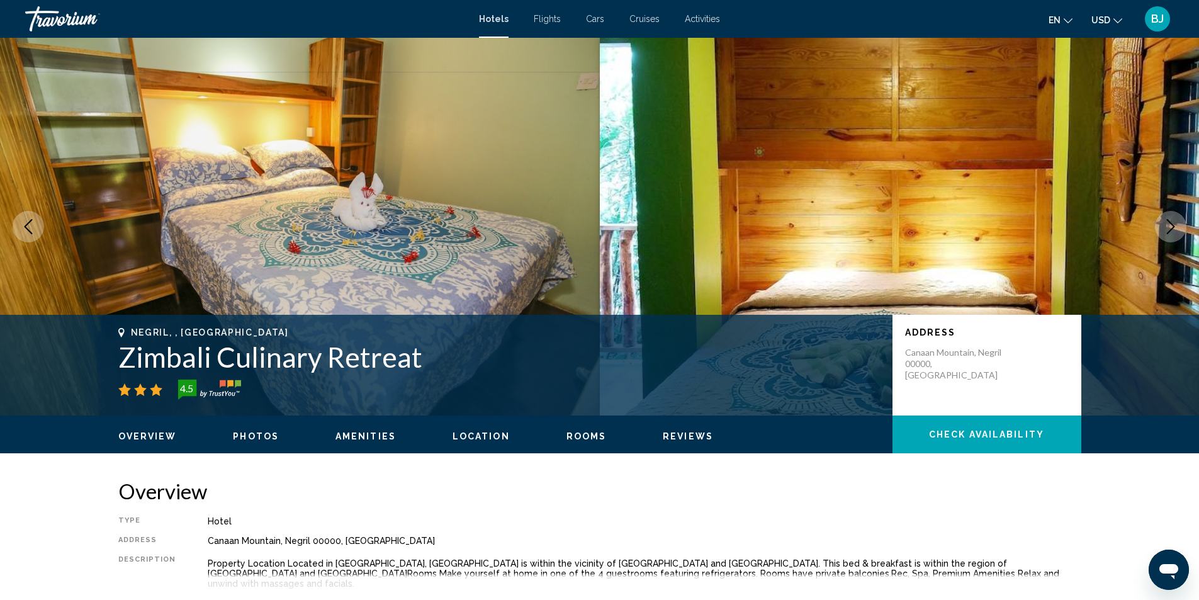
click at [1174, 226] on icon "Next image" at bounding box center [1171, 226] width 8 height 15
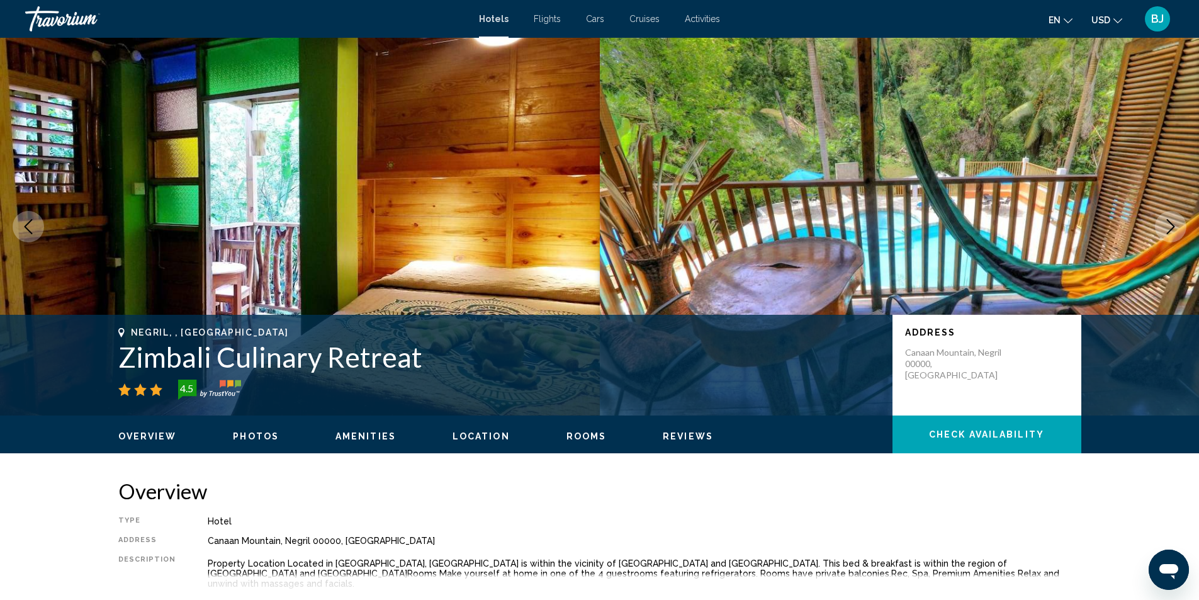
click at [1175, 227] on icon "Next image" at bounding box center [1171, 226] width 8 height 15
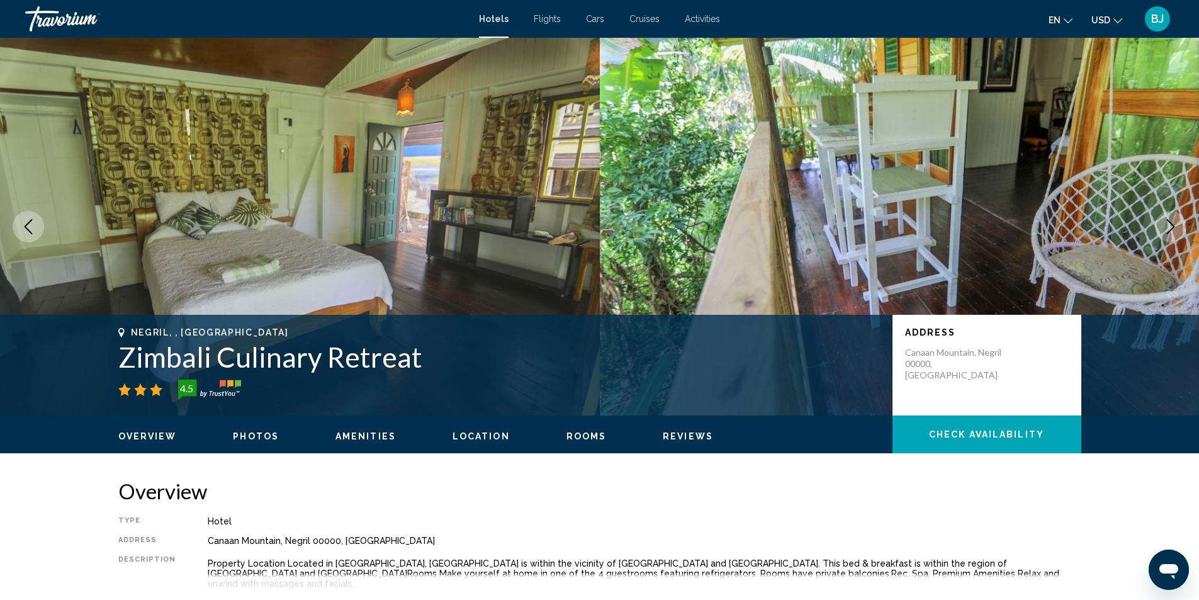
click at [1175, 227] on icon "Next image" at bounding box center [1171, 226] width 8 height 15
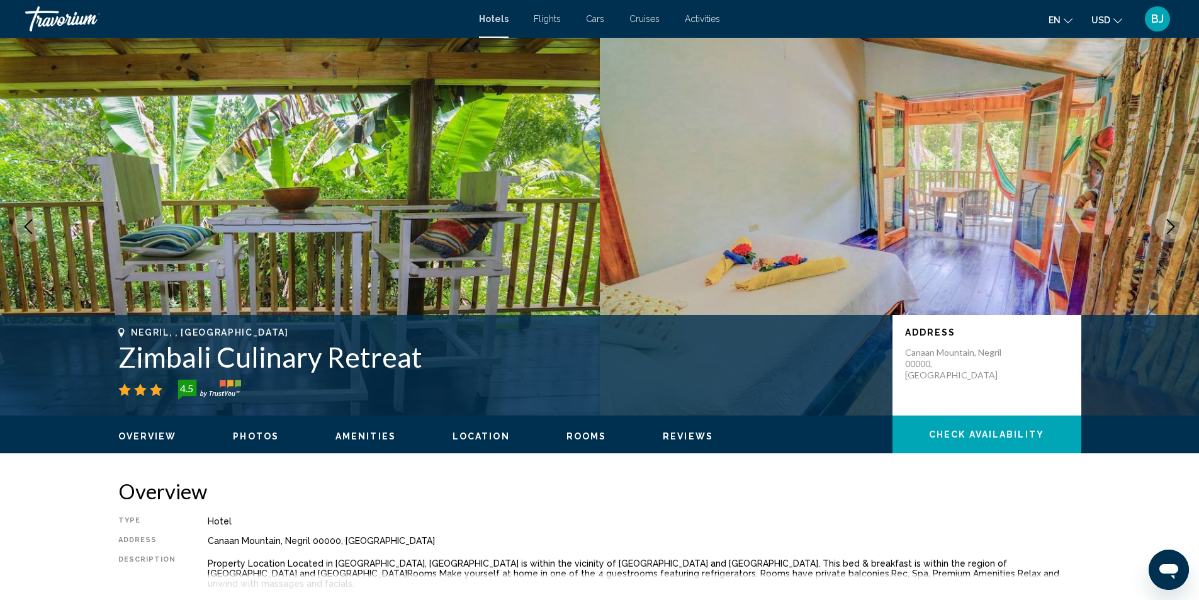
click at [1175, 229] on icon "Next image" at bounding box center [1170, 226] width 15 height 15
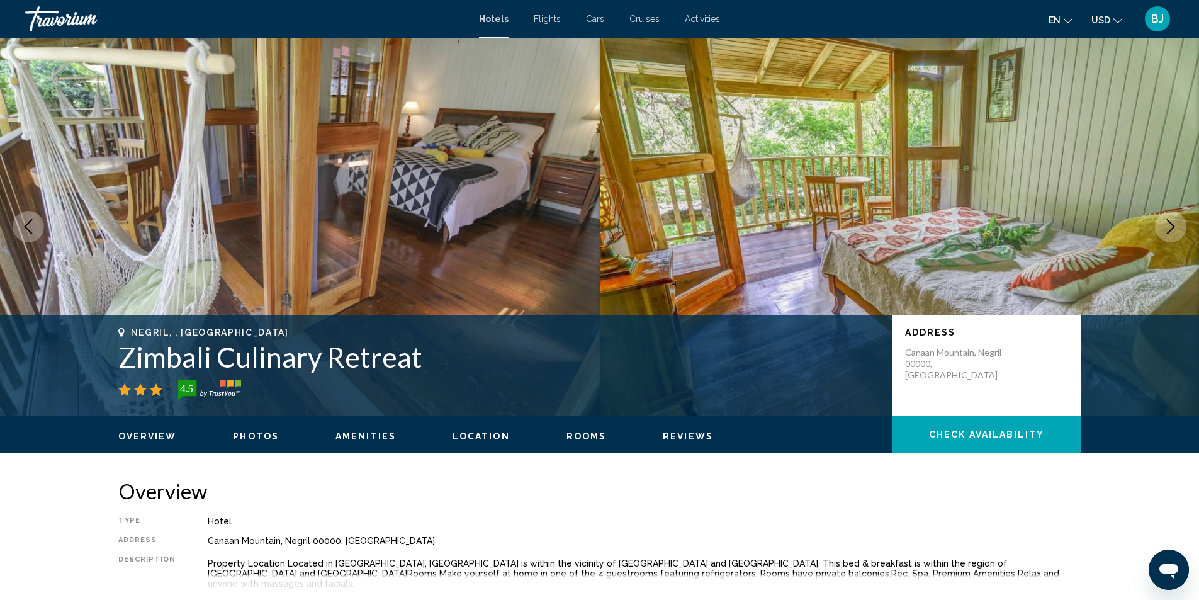
click at [1175, 229] on icon "Next image" at bounding box center [1170, 226] width 15 height 15
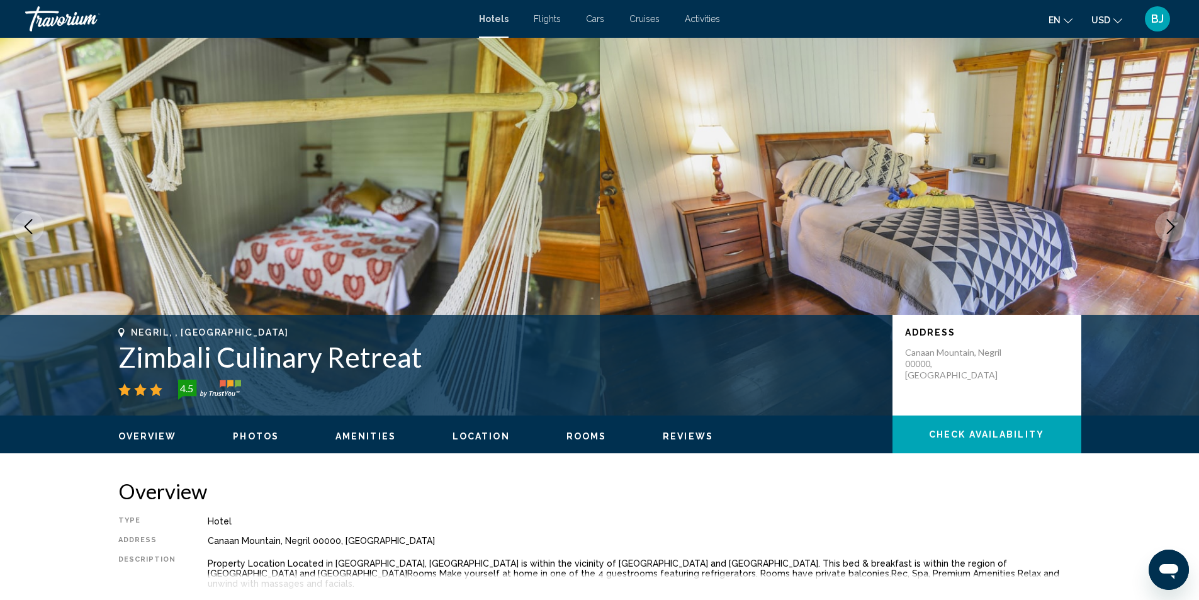
click at [1175, 229] on icon "Next image" at bounding box center [1170, 226] width 15 height 15
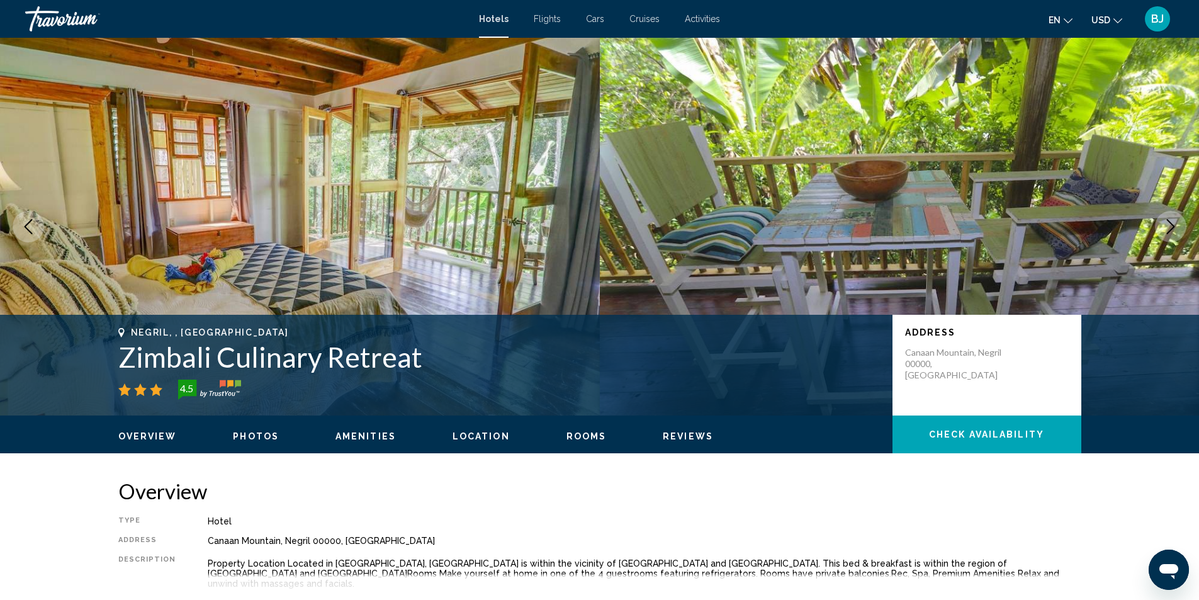
click at [1175, 229] on icon "Next image" at bounding box center [1170, 226] width 15 height 15
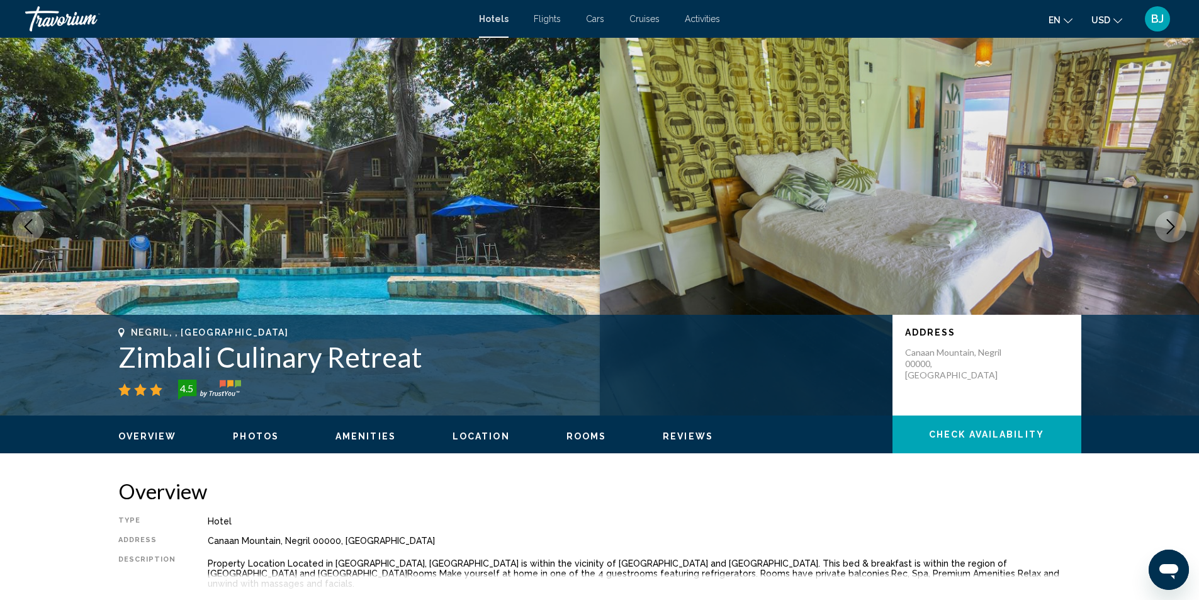
click at [1175, 229] on icon "Next image" at bounding box center [1170, 226] width 15 height 15
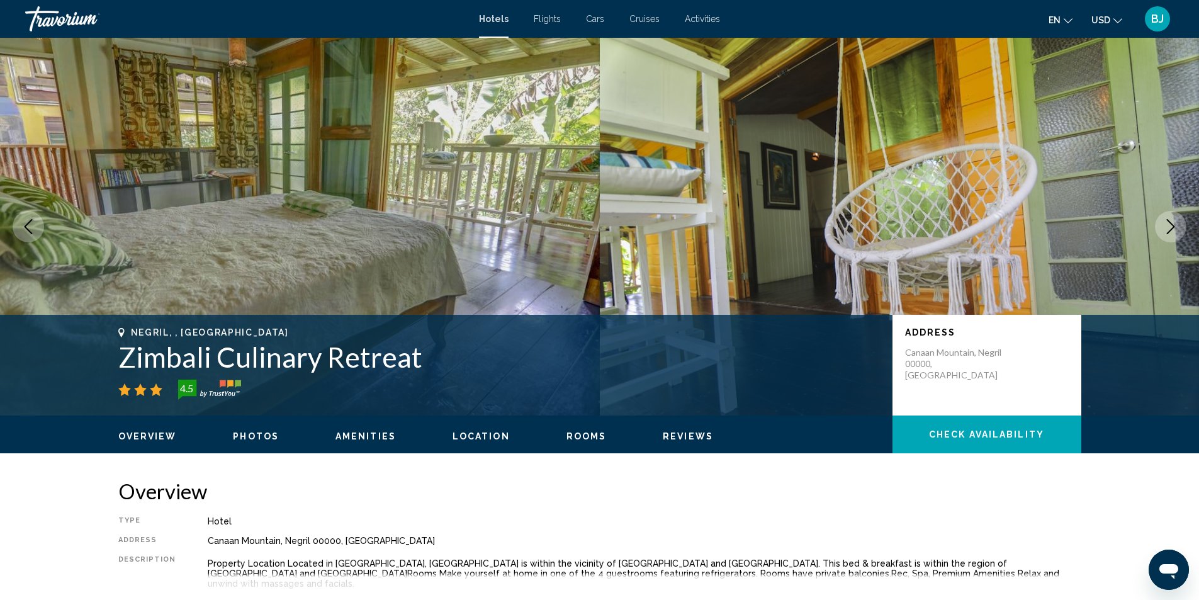
click at [1175, 229] on icon "Next image" at bounding box center [1170, 226] width 15 height 15
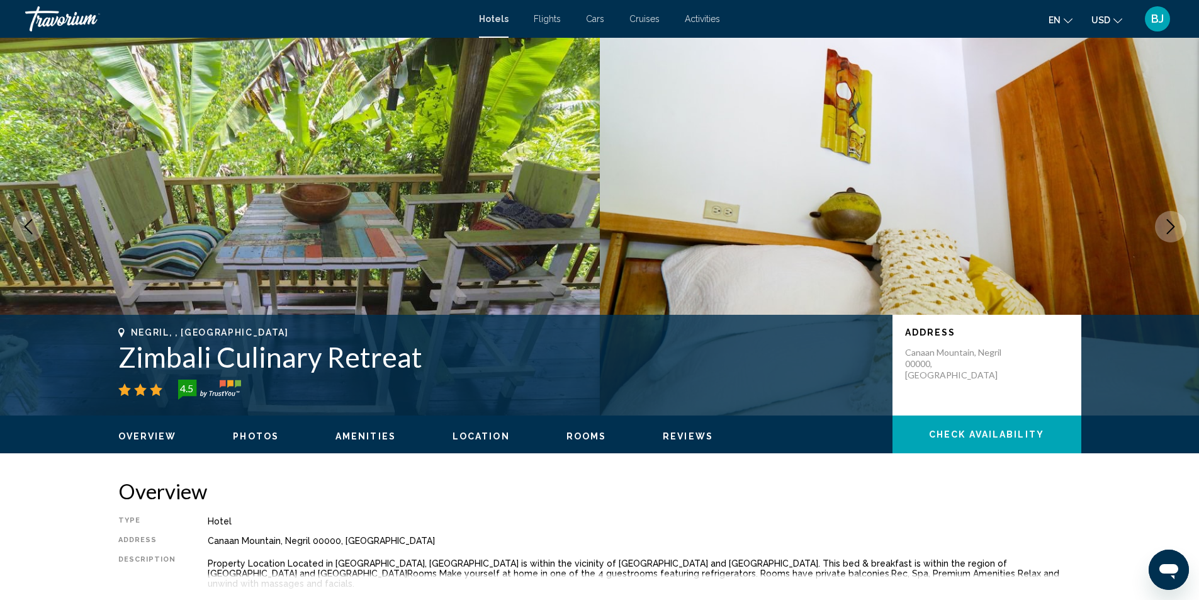
click at [1175, 229] on icon "Next image" at bounding box center [1170, 226] width 15 height 15
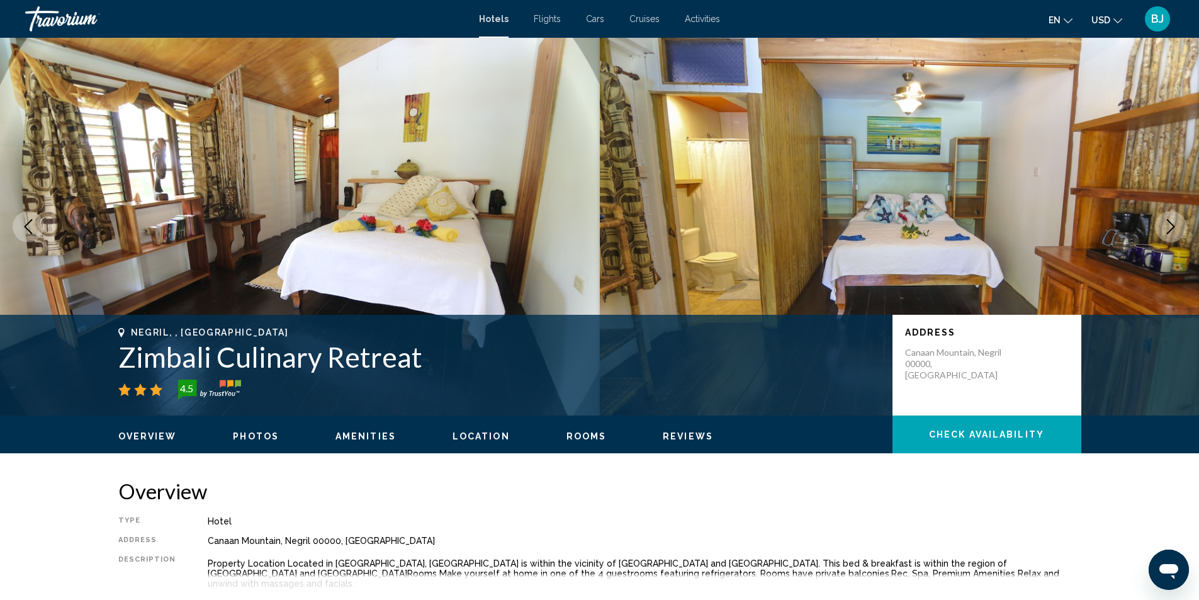
click at [1175, 229] on icon "Next image" at bounding box center [1170, 226] width 15 height 15
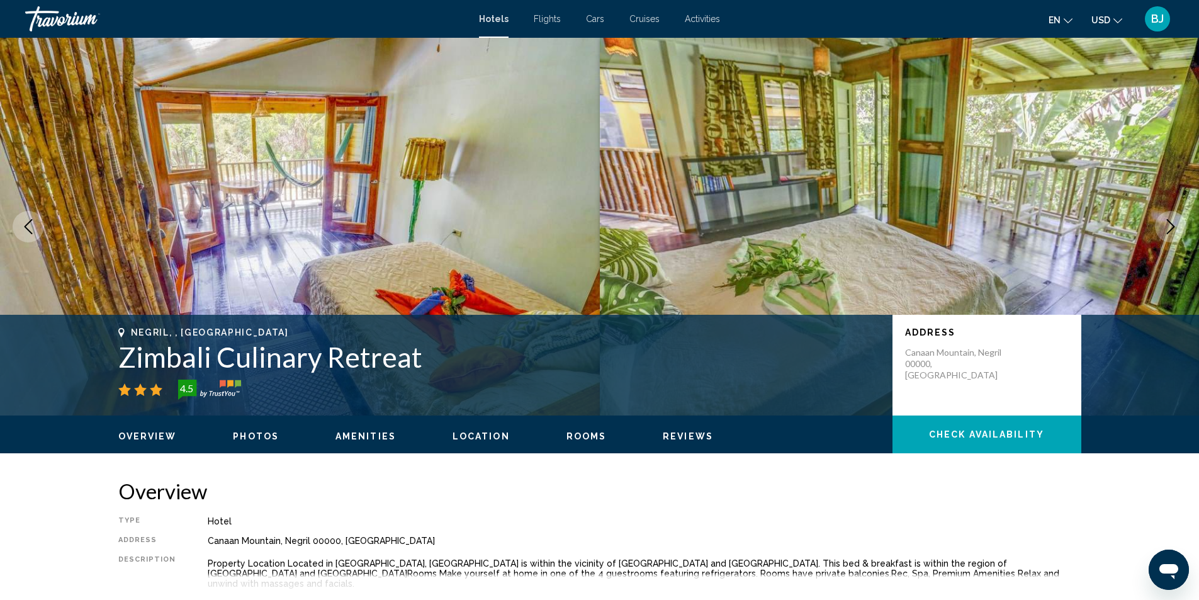
click at [1175, 229] on icon "Next image" at bounding box center [1170, 226] width 15 height 15
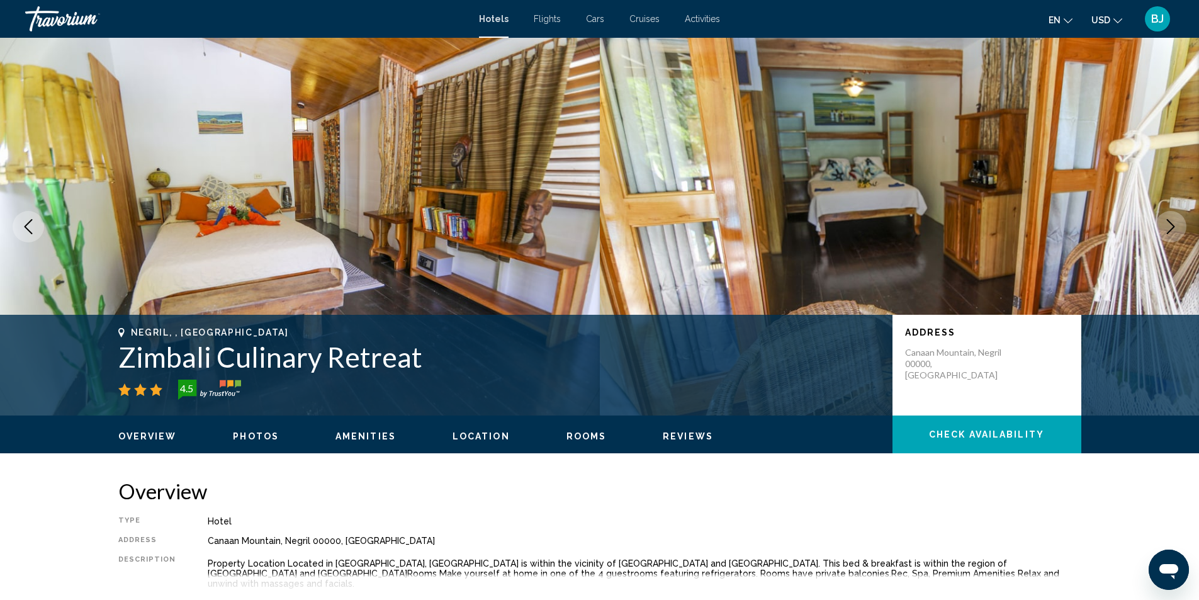
click at [1175, 229] on icon "Next image" at bounding box center [1170, 226] width 15 height 15
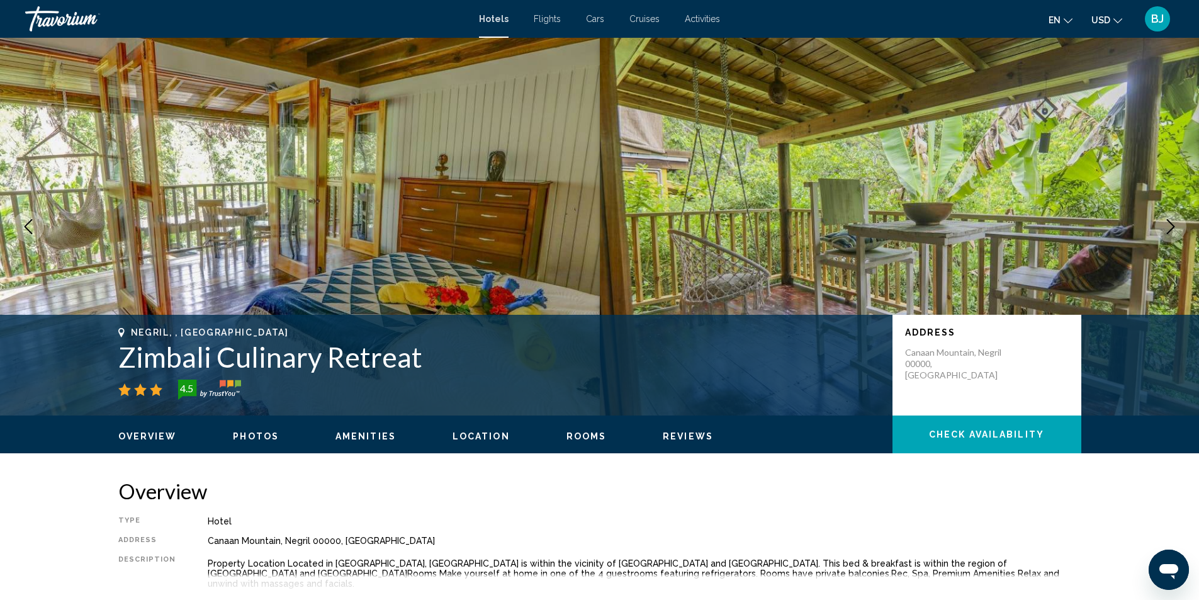
click at [1175, 229] on icon "Next image" at bounding box center [1170, 226] width 15 height 15
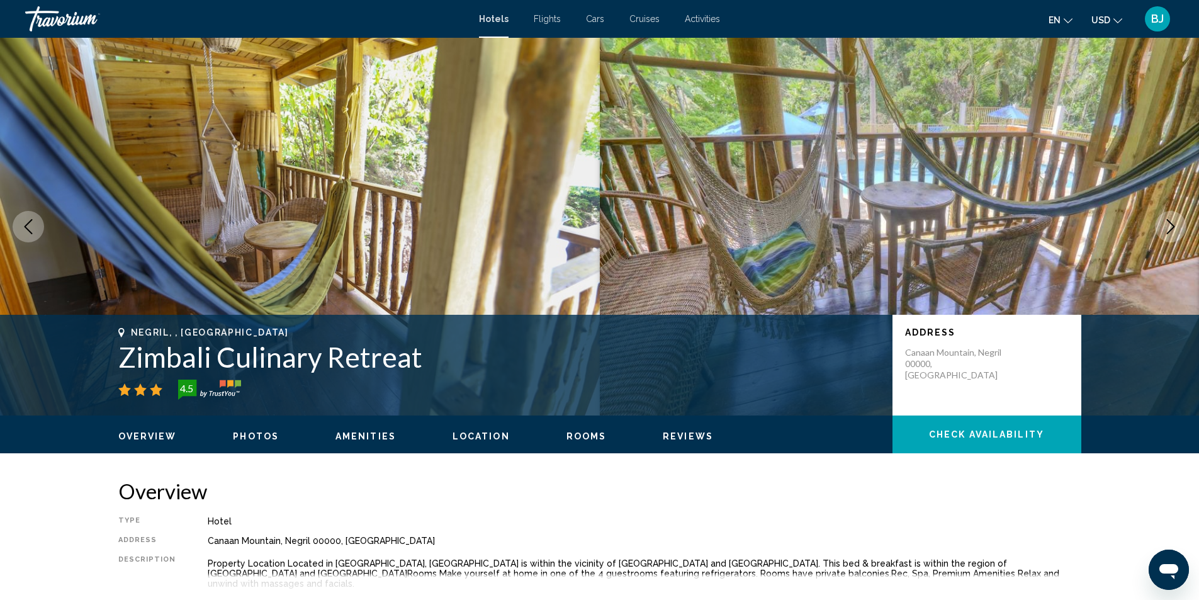
click at [1175, 229] on icon "Next image" at bounding box center [1170, 226] width 15 height 15
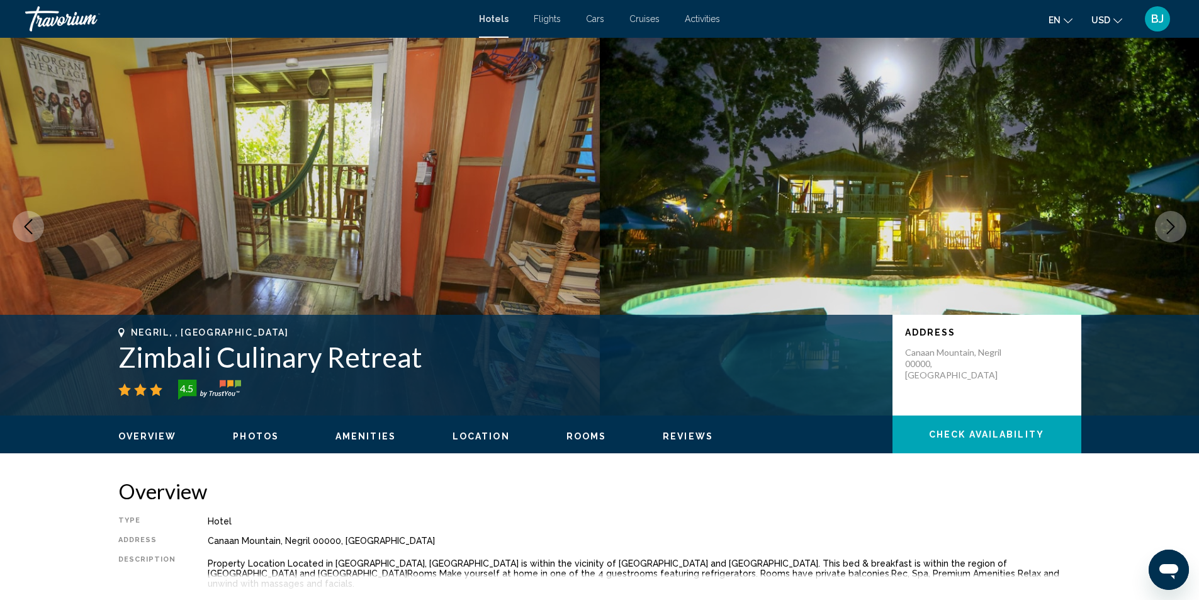
click at [1175, 229] on icon "Next image" at bounding box center [1170, 226] width 15 height 15
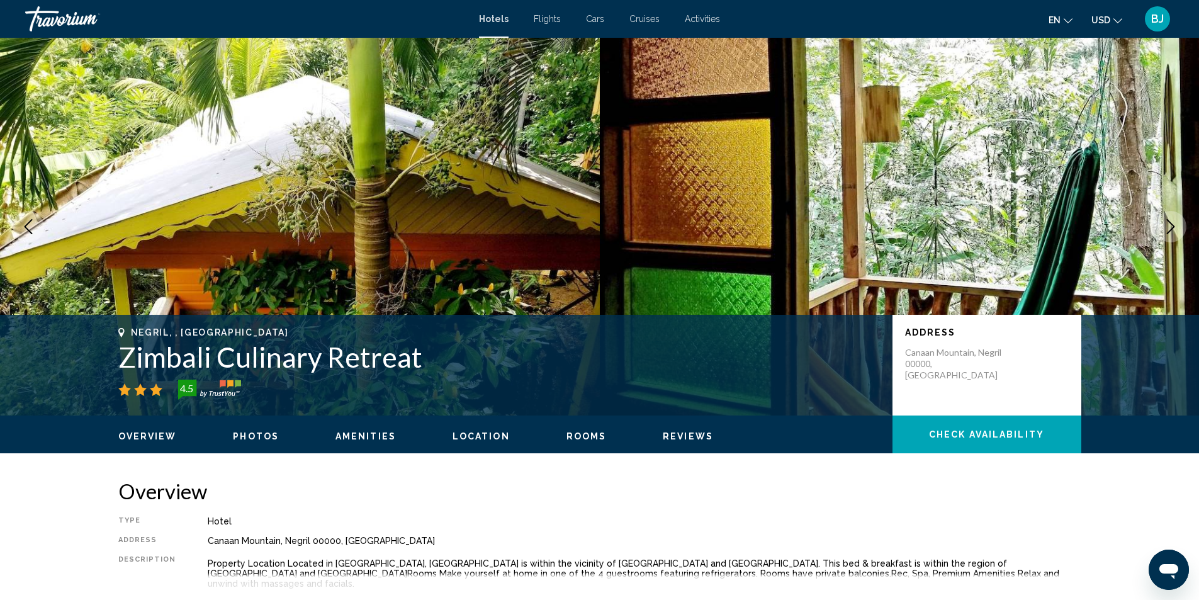
click at [1175, 229] on icon "Next image" at bounding box center [1170, 226] width 15 height 15
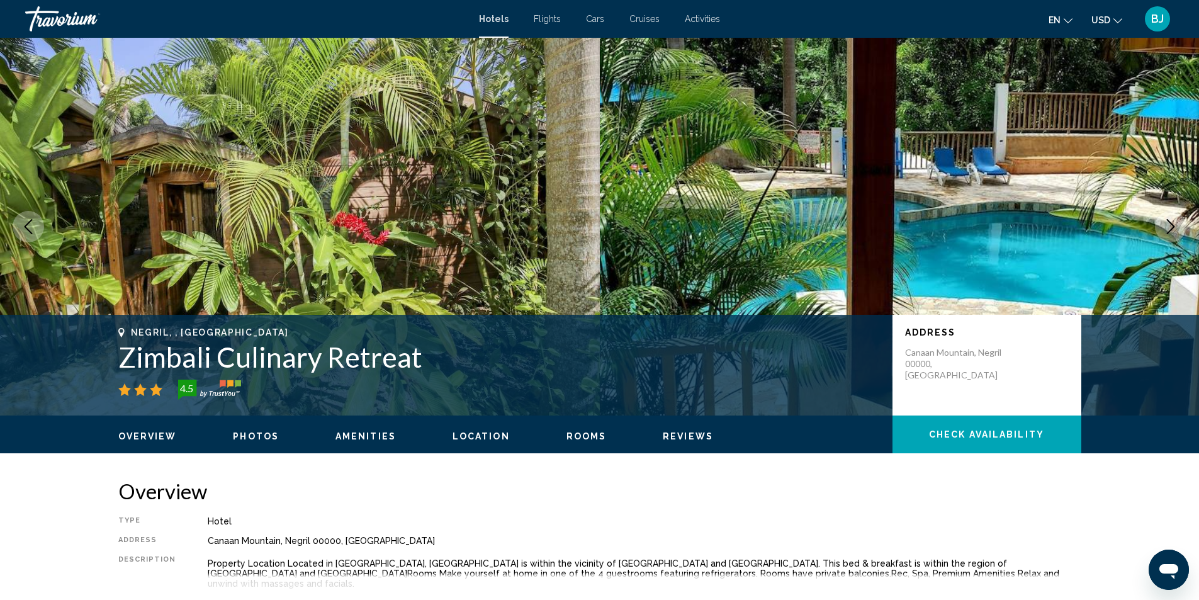
click at [1175, 229] on icon "Next image" at bounding box center [1170, 226] width 15 height 15
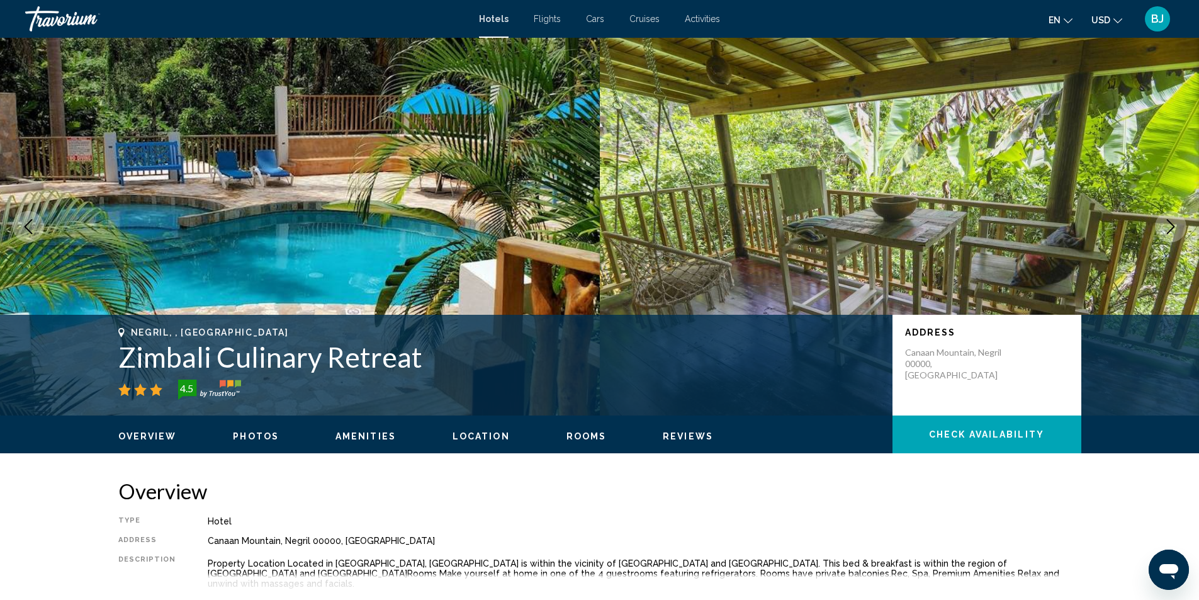
click at [1175, 229] on icon "Next image" at bounding box center [1170, 226] width 15 height 15
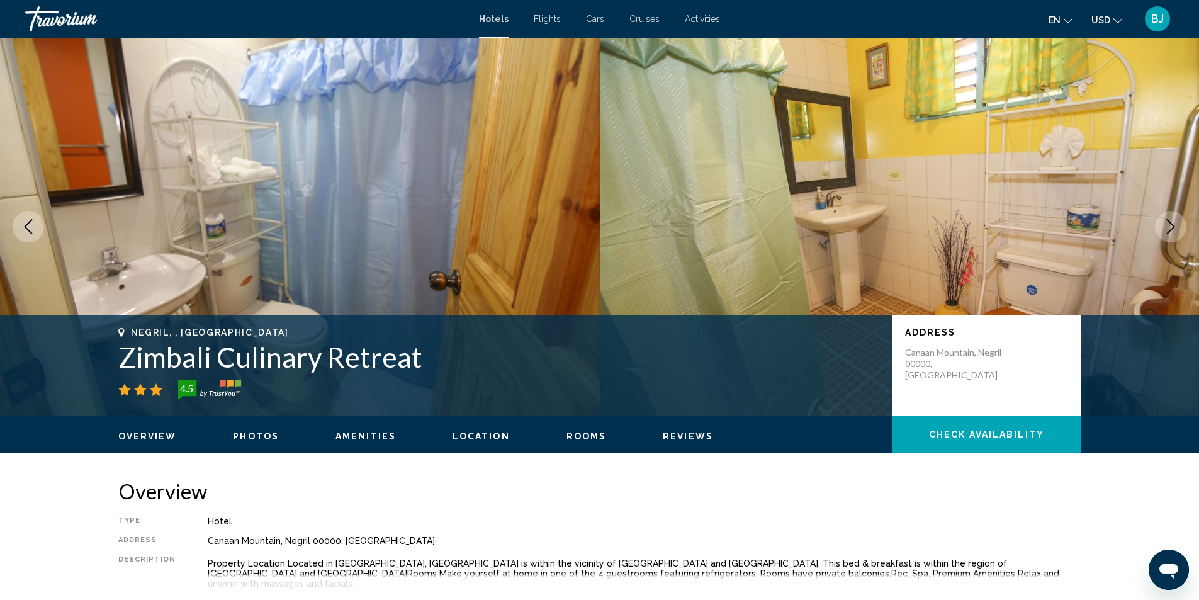
click at [1175, 229] on icon "Next image" at bounding box center [1170, 226] width 15 height 15
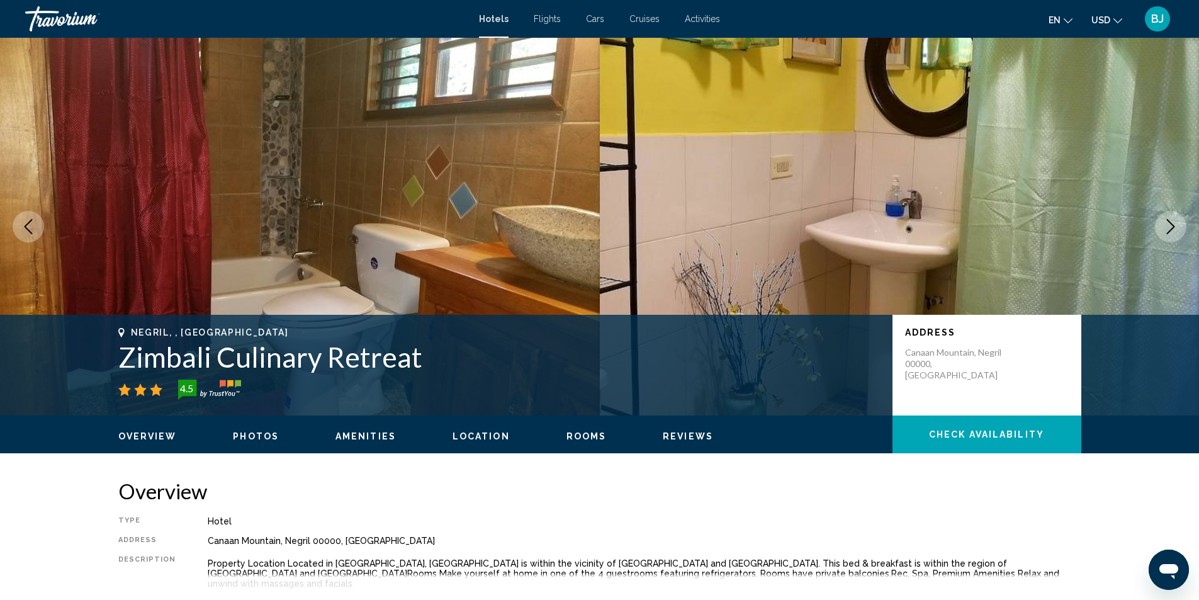
click at [1175, 229] on icon "Next image" at bounding box center [1170, 226] width 15 height 15
